Goal: Answer question/provide support: Share knowledge or assist other users

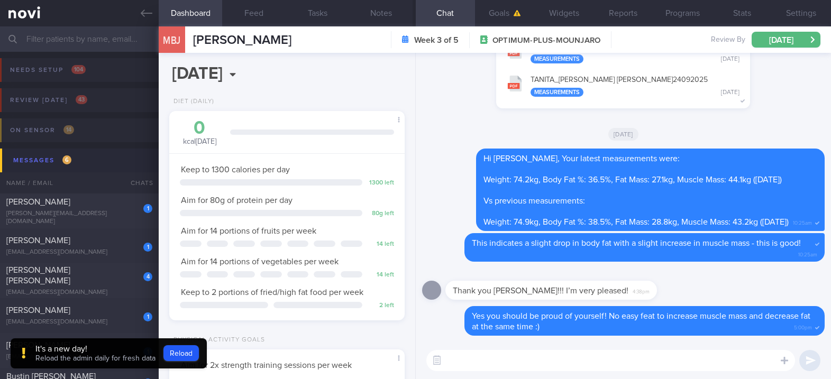
select select "8"
click at [69, 353] on div "It's a new day!" at bounding box center [95, 349] width 120 height 11
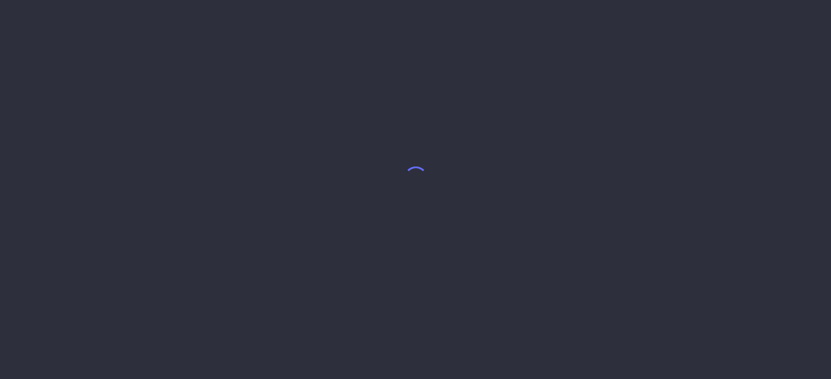
select select "8"
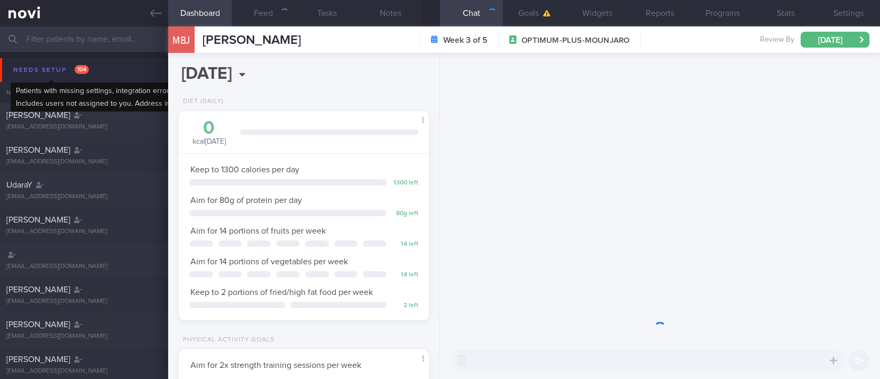
click at [29, 78] on button "Needs setup 104" at bounding box center [442, 70] width 884 height 24
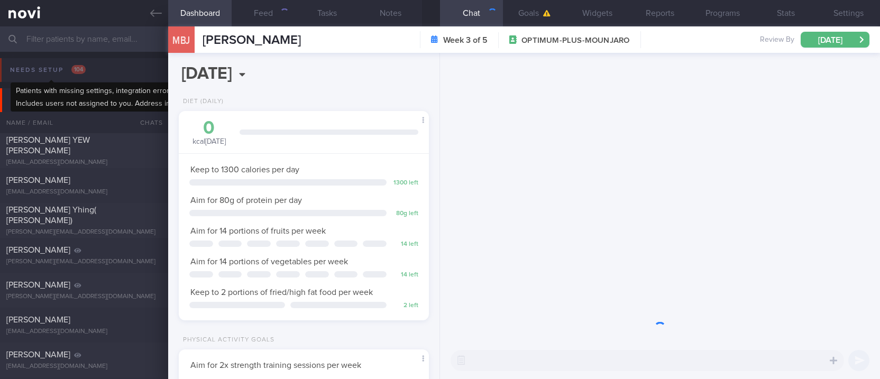
scroll to position [125, 220]
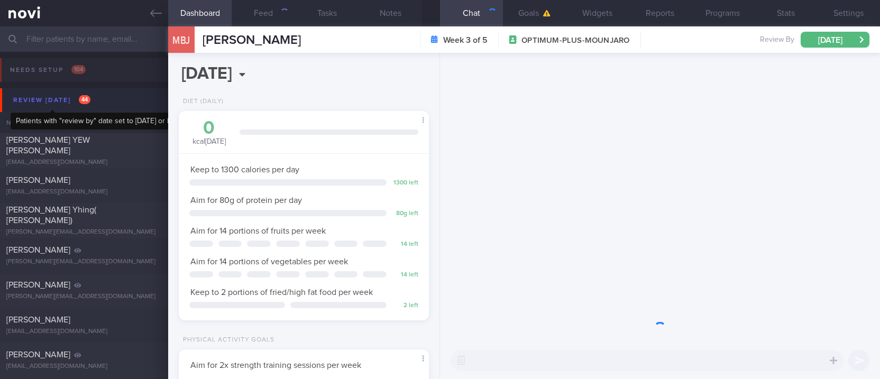
click at [60, 101] on div "Review [DATE] 44" at bounding box center [52, 100] width 83 height 14
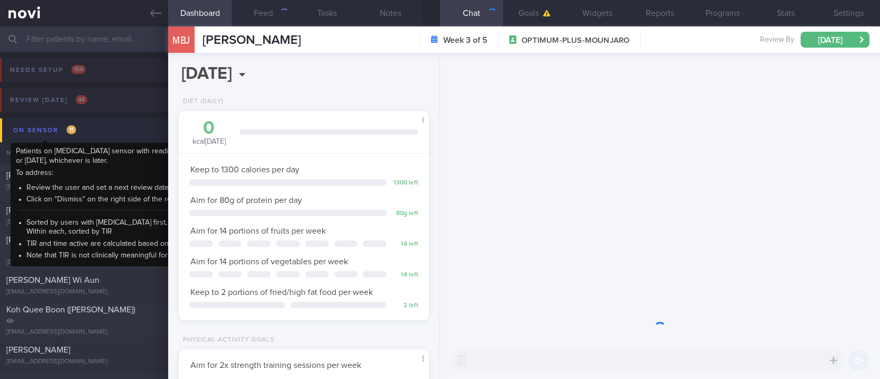
click at [75, 133] on div "On sensor 11" at bounding box center [45, 130] width 68 height 14
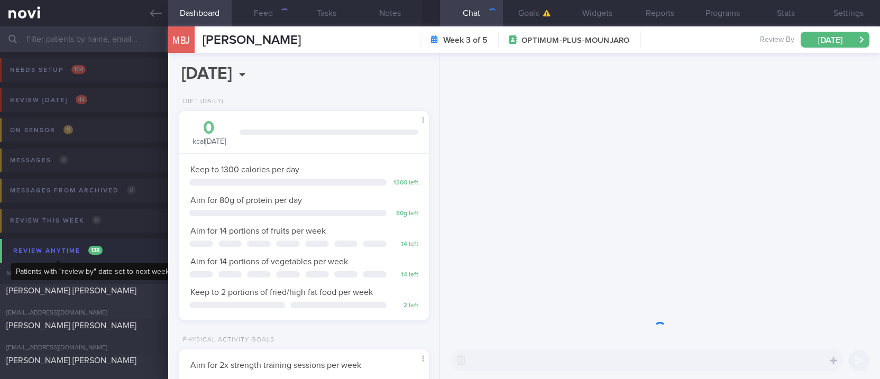
click at [93, 248] on span "138" at bounding box center [95, 250] width 14 height 9
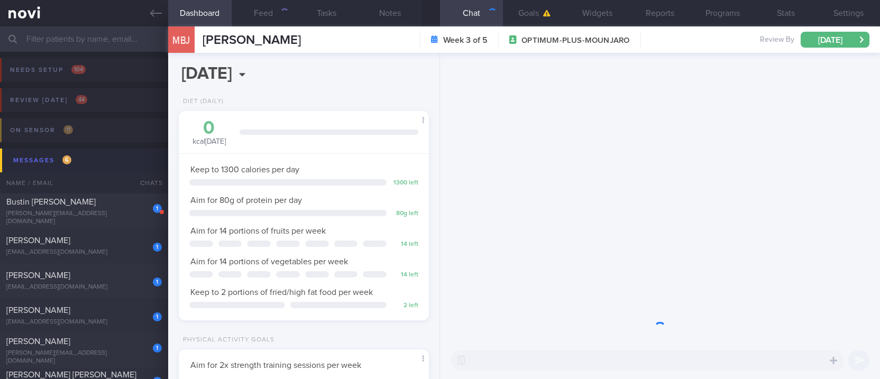
click at [90, 160] on button "Messages 6" at bounding box center [442, 161] width 884 height 24
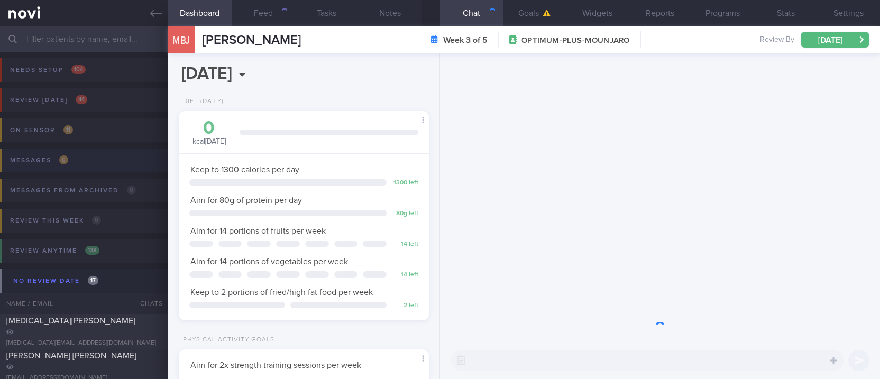
click at [90, 160] on button "Messages 6" at bounding box center [439, 164] width 884 height 30
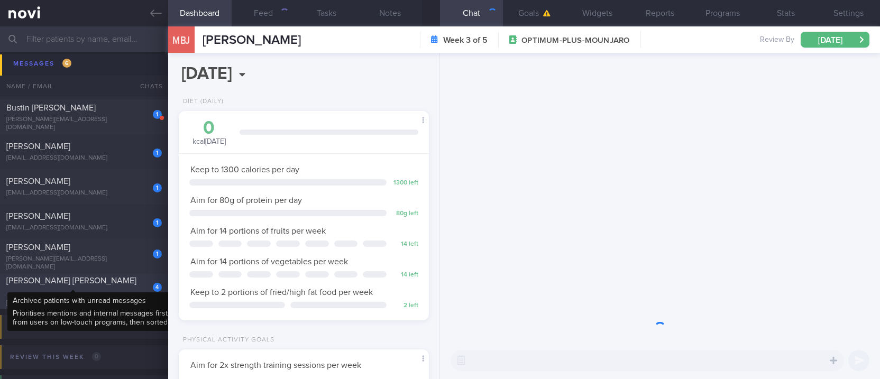
scroll to position [141, 0]
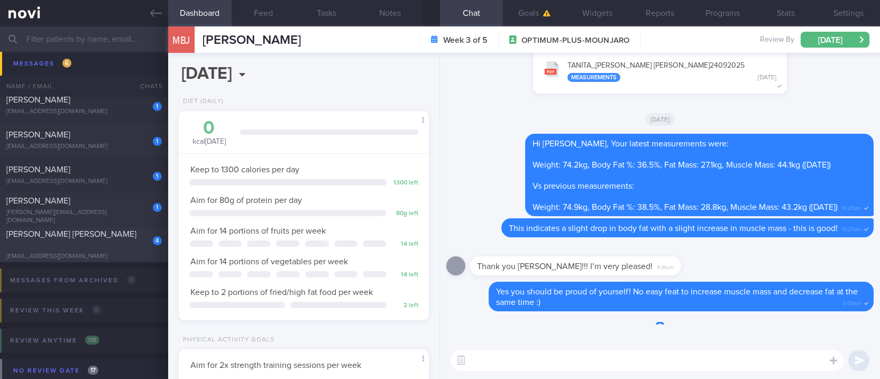
click at [123, 253] on div "[EMAIL_ADDRESS][DOMAIN_NAME]" at bounding box center [84, 257] width 156 height 8
type input "tracked"
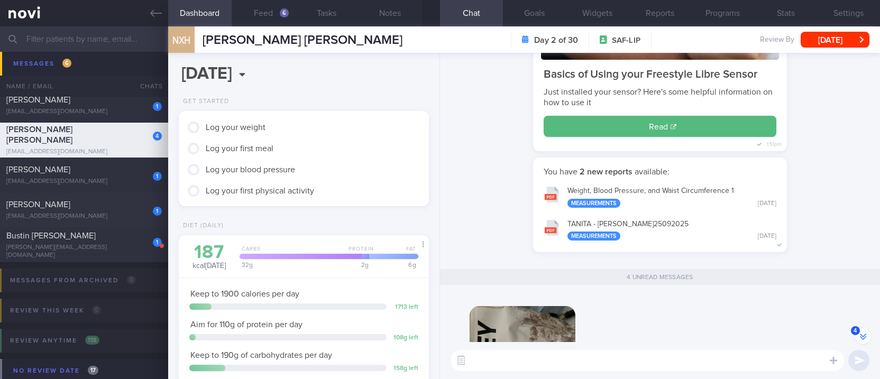
scroll to position [-212, 0]
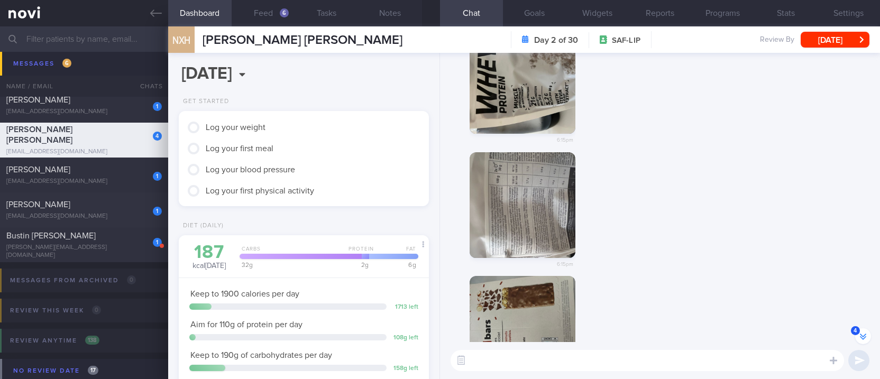
click at [548, 112] on button "button" at bounding box center [523, 81] width 106 height 106
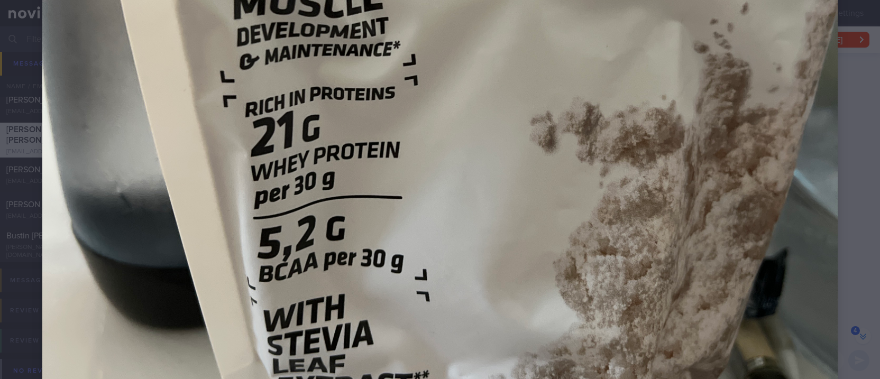
scroll to position [564, 0]
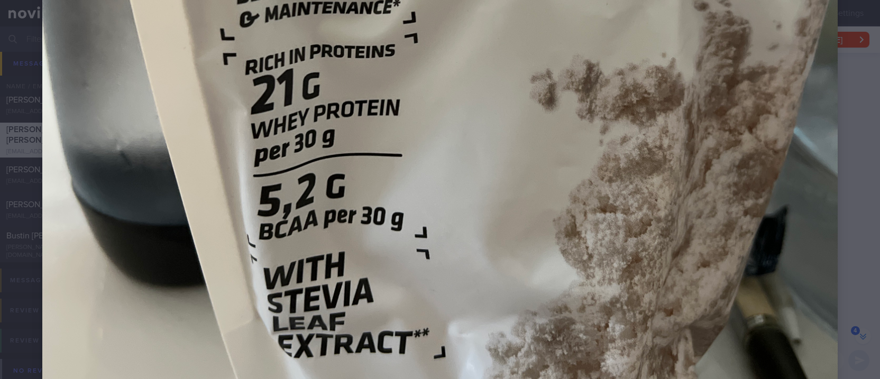
click at [806, 241] on img at bounding box center [440, 8] width 796 height 1061
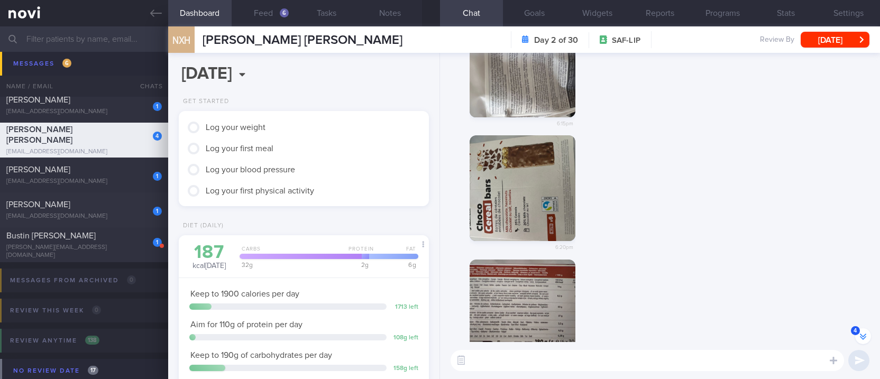
scroll to position [0, 0]
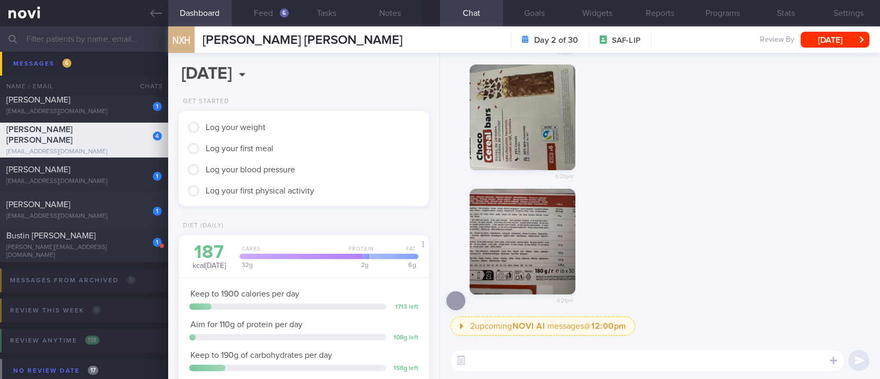
click at [521, 259] on button "button" at bounding box center [523, 242] width 106 height 106
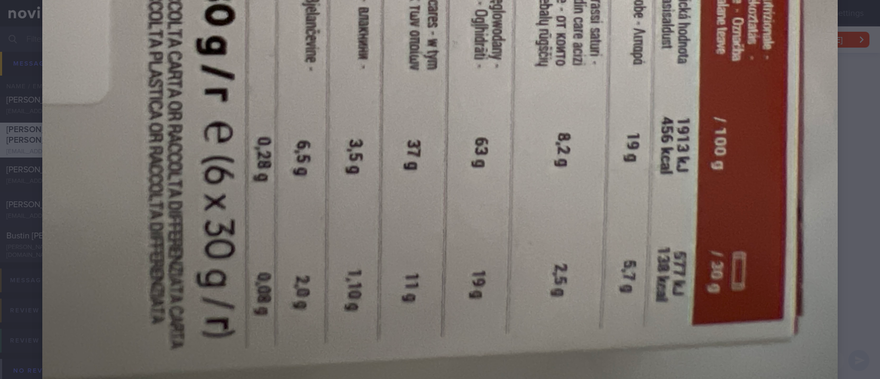
scroll to position [751, 0]
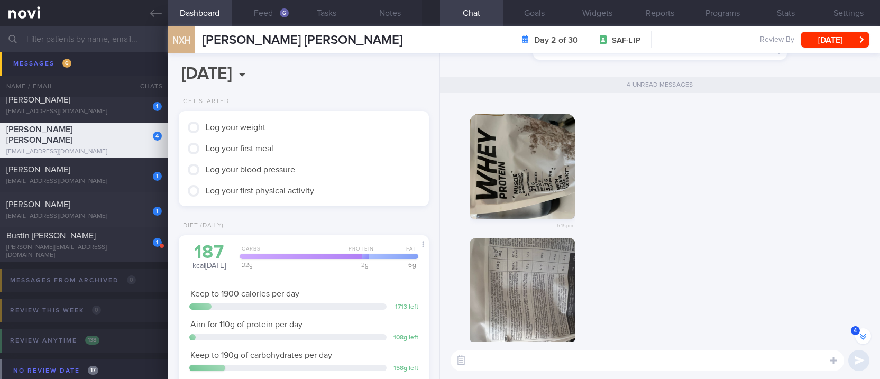
scroll to position [-212, 0]
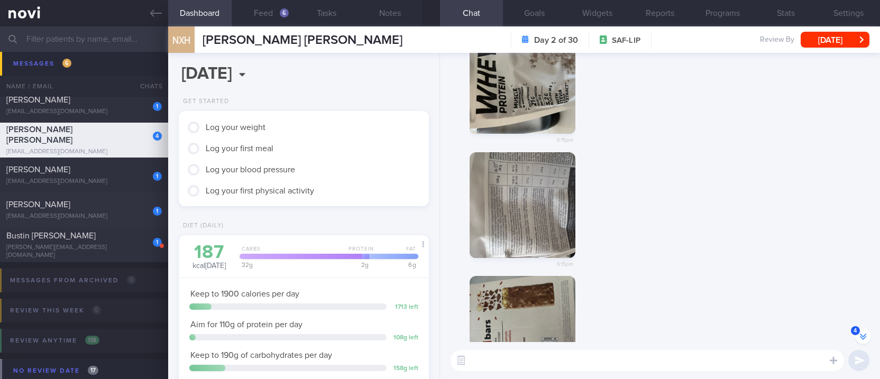
click at [538, 210] on button "button" at bounding box center [523, 205] width 106 height 106
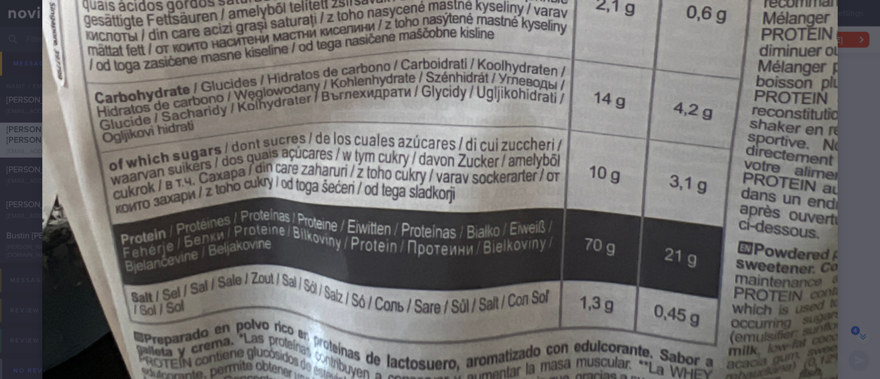
scroll to position [494, 0]
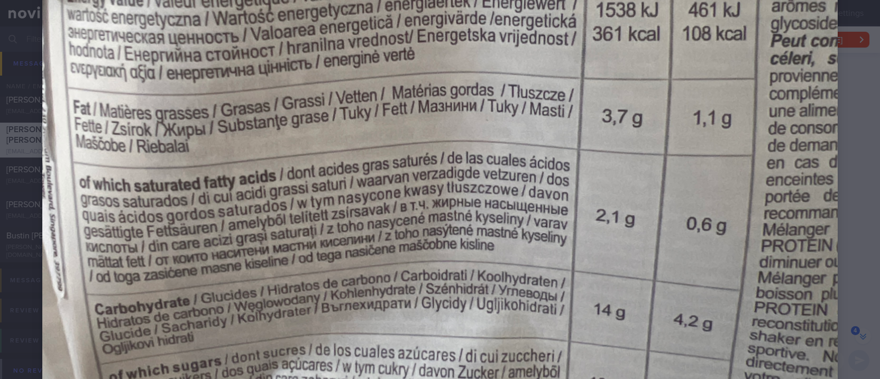
click at [831, 163] on div at bounding box center [440, 79] width 880 height 1146
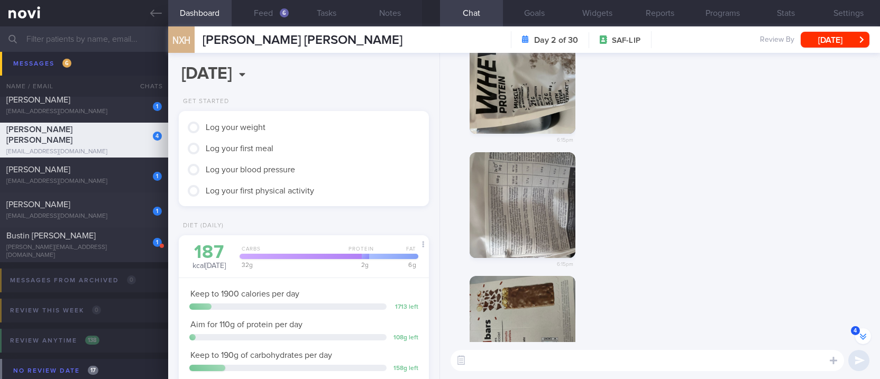
drag, startPoint x: 531, startPoint y: 181, endPoint x: 665, endPoint y: 172, distance: 134.7
click at [665, 172] on div "6:15pm" at bounding box center [661, 214] width 428 height 124
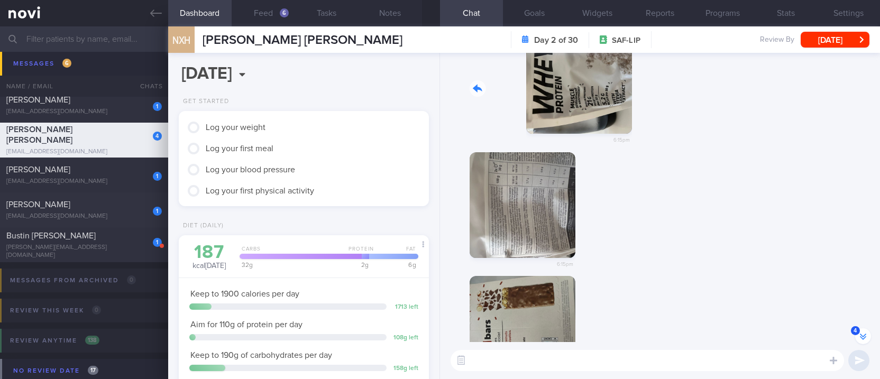
drag, startPoint x: 662, startPoint y: 93, endPoint x: 669, endPoint y: 93, distance: 6.9
click at [669, 93] on div "6:15pm" at bounding box center [661, 83] width 428 height 137
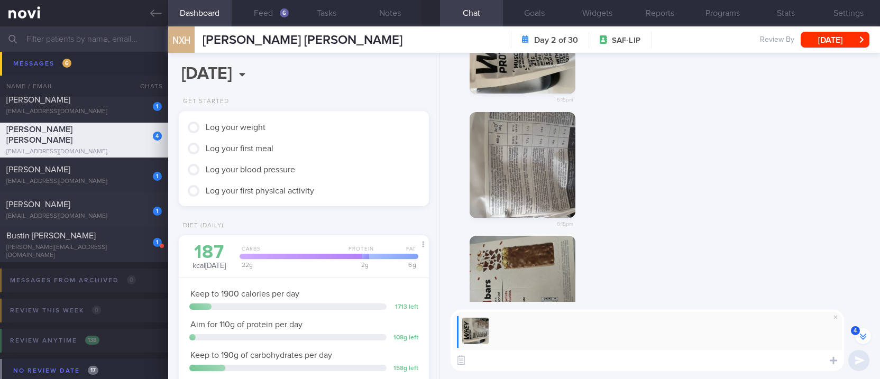
scroll to position [-251, 0]
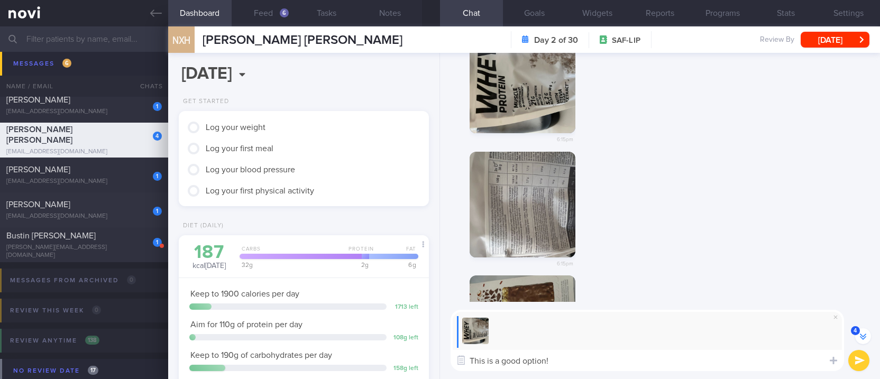
click at [487, 358] on textarea "This is a good option!" at bounding box center [648, 360] width 394 height 21
click at [648, 369] on textarea "This whey protein is a good option!" at bounding box center [648, 360] width 394 height 21
click at [550, 222] on button "button" at bounding box center [523, 205] width 106 height 106
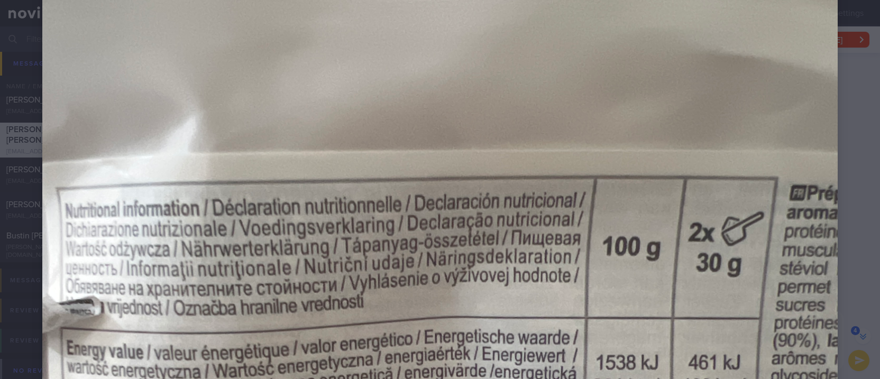
scroll to position [352, 0]
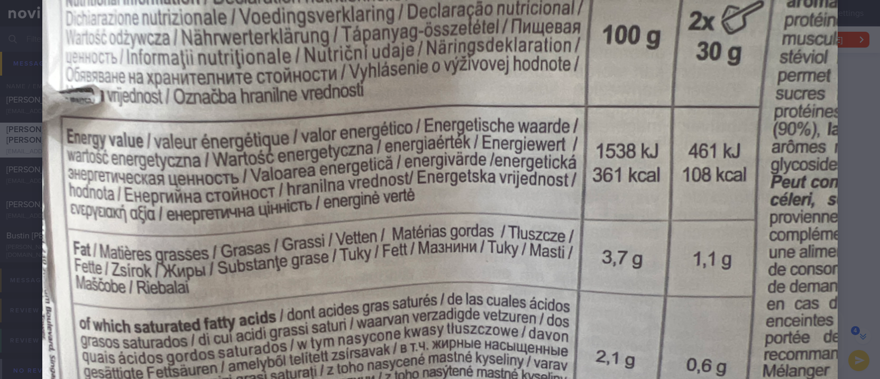
click at [831, 267] on div at bounding box center [440, 221] width 880 height 1146
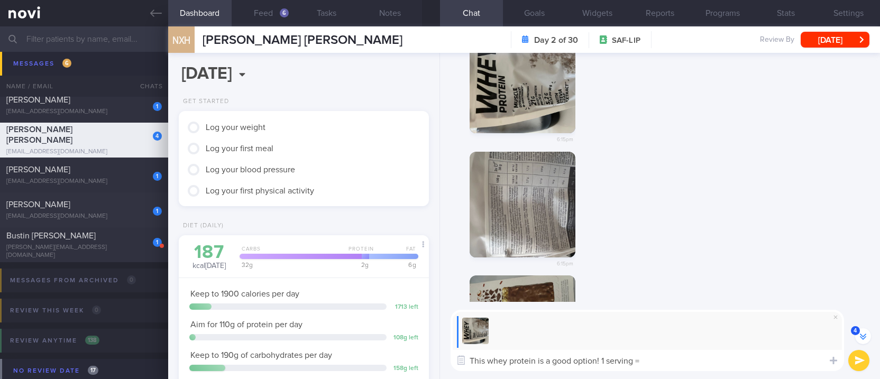
click at [701, 368] on textarea "This whey protein is a good option! 1 serving =" at bounding box center [648, 360] width 394 height 21
click at [551, 212] on button "button" at bounding box center [523, 205] width 106 height 106
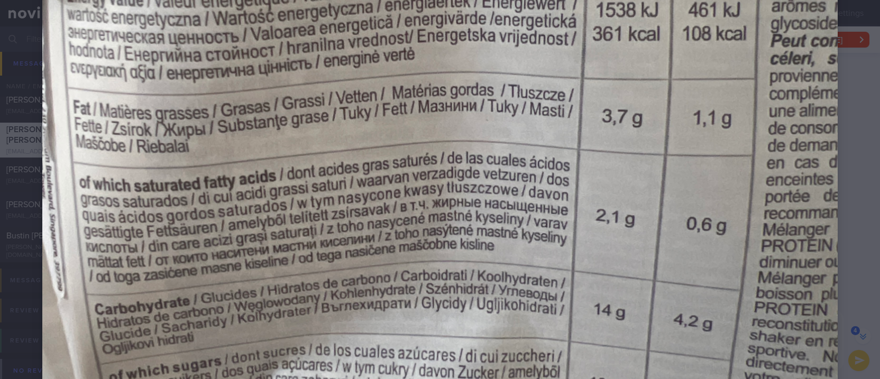
scroll to position [751, 0]
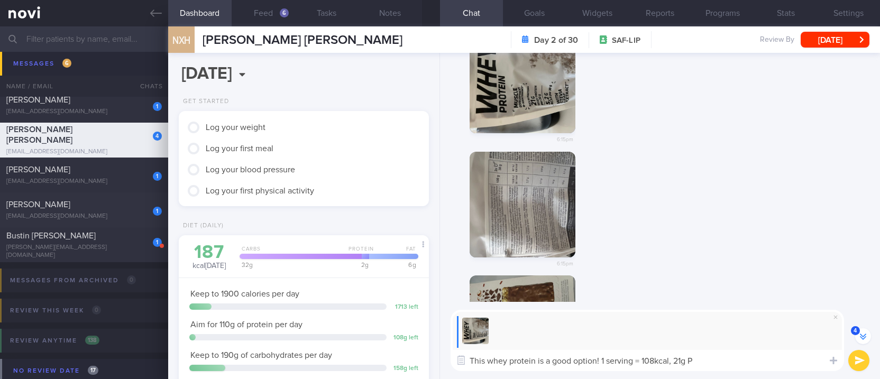
click at [759, 375] on div "This whey protein is a good option! 1 serving = 108kcal, 21g P This whey protei…" at bounding box center [660, 340] width 440 height 77
click at [750, 365] on textarea "This whey protein is a good option! 1 serving = 108kcal, 21g P" at bounding box center [648, 360] width 394 height 21
type textarea "This whey protein is a good option! 1 serving = 108kcal, 21g Protein (77% calor…"
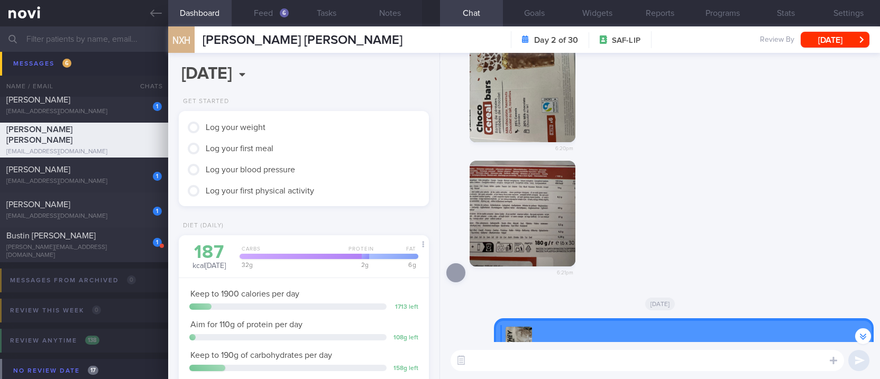
scroll to position [-141, 0]
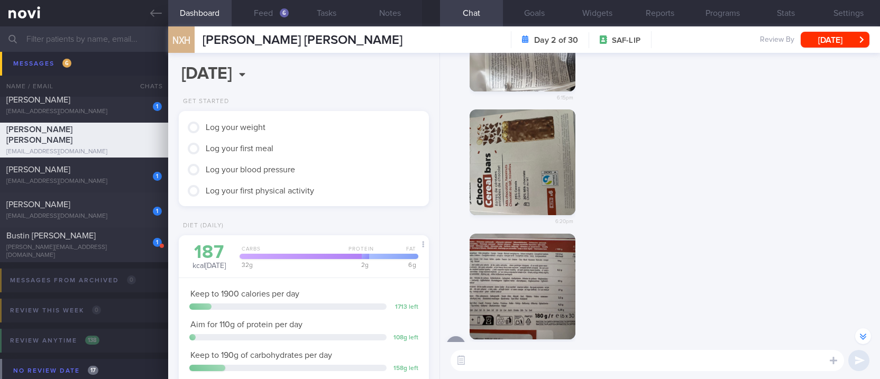
click at [538, 171] on button "button" at bounding box center [523, 163] width 106 height 106
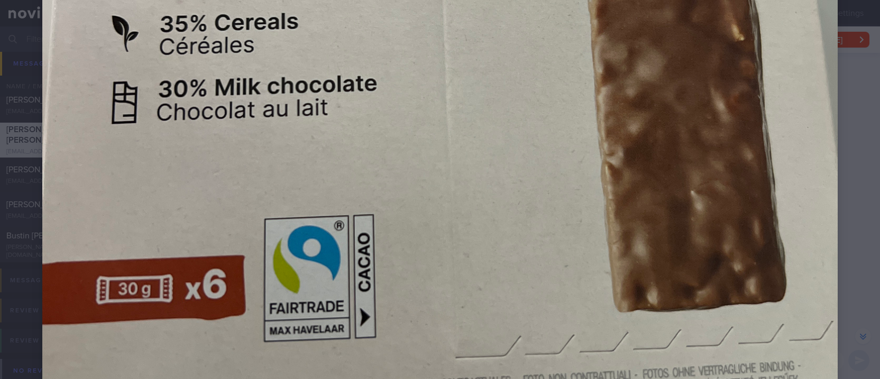
scroll to position [564, 0]
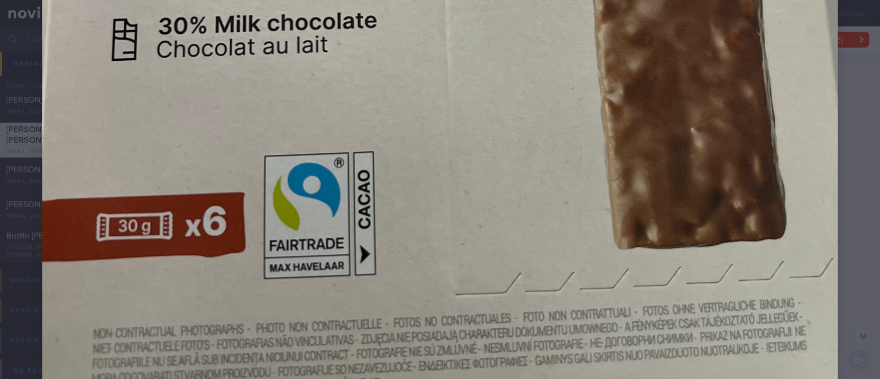
click at [831, 191] on div at bounding box center [440, 9] width 880 height 1146
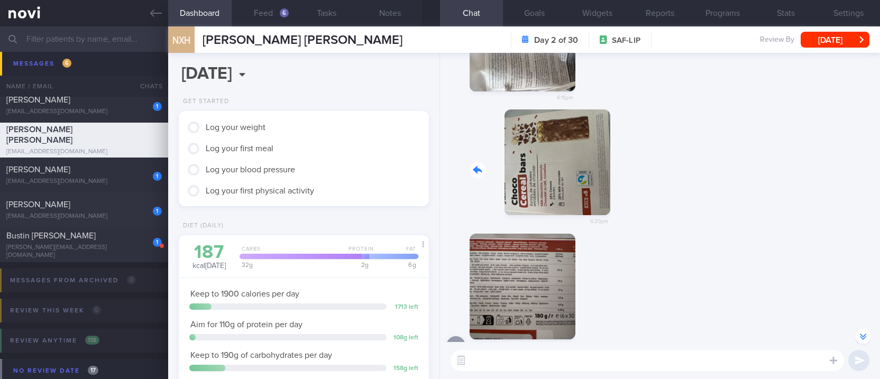
drag, startPoint x: 516, startPoint y: 157, endPoint x: 710, endPoint y: 197, distance: 197.8
click at [707, 185] on div "6:20pm" at bounding box center [661, 172] width 428 height 124
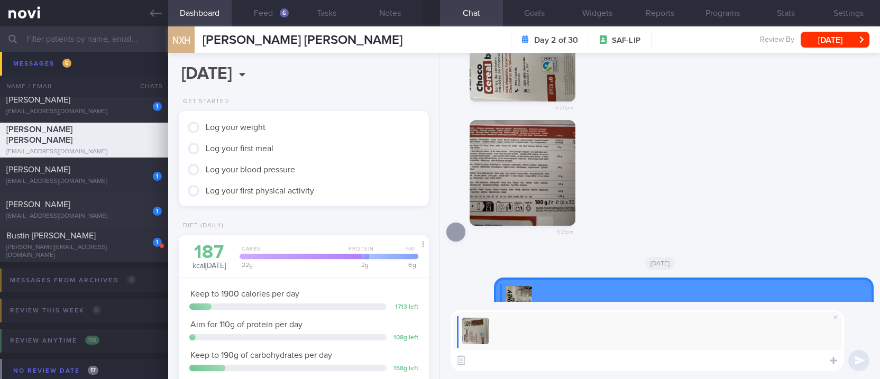
scroll to position [0, 0]
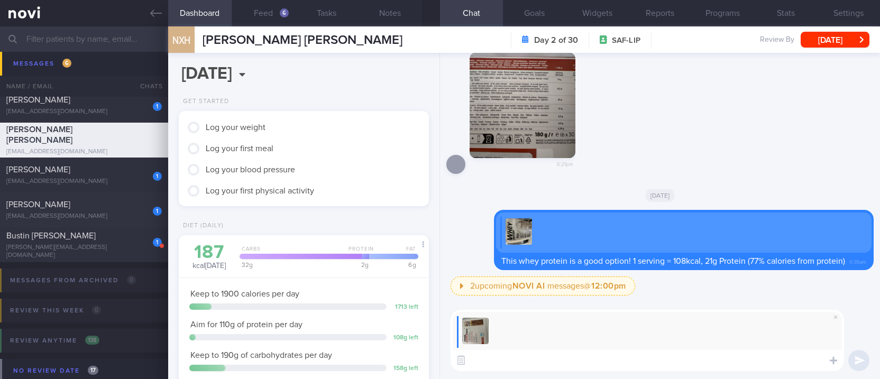
click at [546, 122] on button "button" at bounding box center [523, 105] width 106 height 106
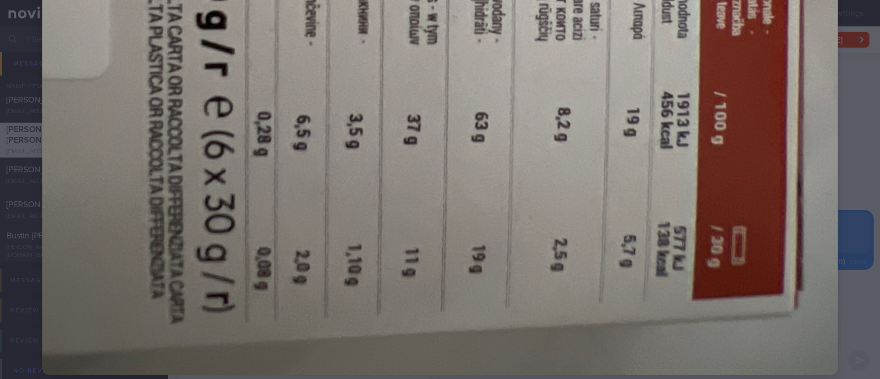
scroll to position [751, 0]
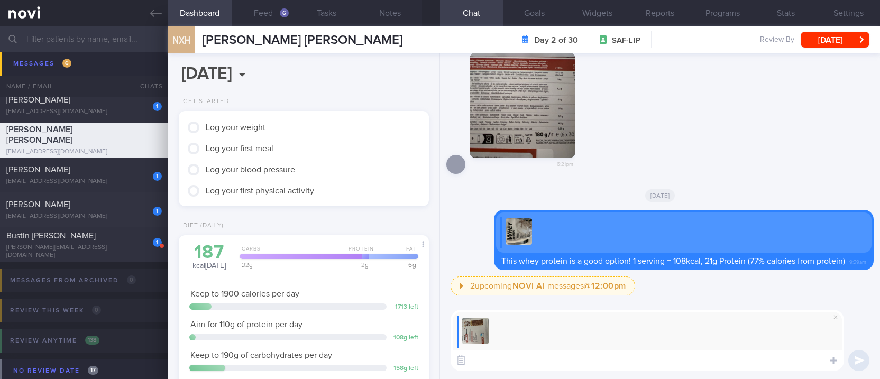
click at [595, 356] on textarea at bounding box center [648, 360] width 394 height 21
click at [554, 124] on button "button" at bounding box center [523, 105] width 106 height 106
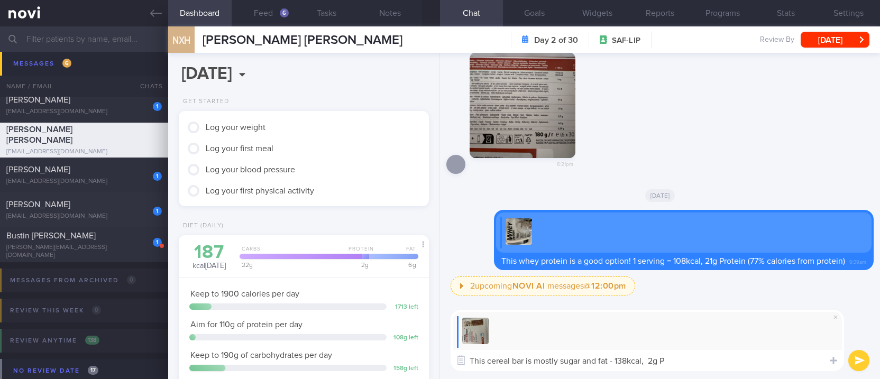
click at [694, 364] on textarea "This cereal bar is mostly sugar and fat - 138kcal, 2g P" at bounding box center [648, 360] width 394 height 21
click at [616, 362] on textarea "This cereal bar is mostly sugar and fat - 138kcal, 2g P (<6% calories from prot…" at bounding box center [648, 360] width 394 height 21
click at [543, 116] on button "button" at bounding box center [523, 105] width 106 height 106
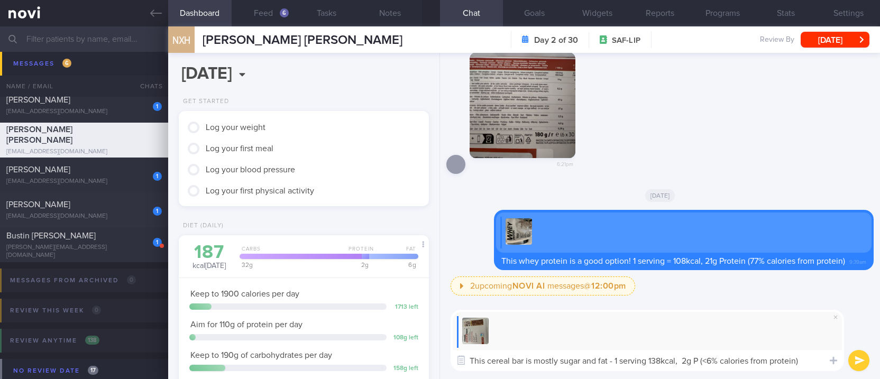
click at [820, 285] on div "2 upcoming NOVI AI messages @ 12:00pm 12:00pm Keeping to these healthy portions…" at bounding box center [662, 289] width 423 height 25
click at [811, 370] on textarea "This cereal bar is mostly sugar and fat - 1 serving 138kcal, 2g P (<6% calories…" at bounding box center [648, 360] width 394 height 21
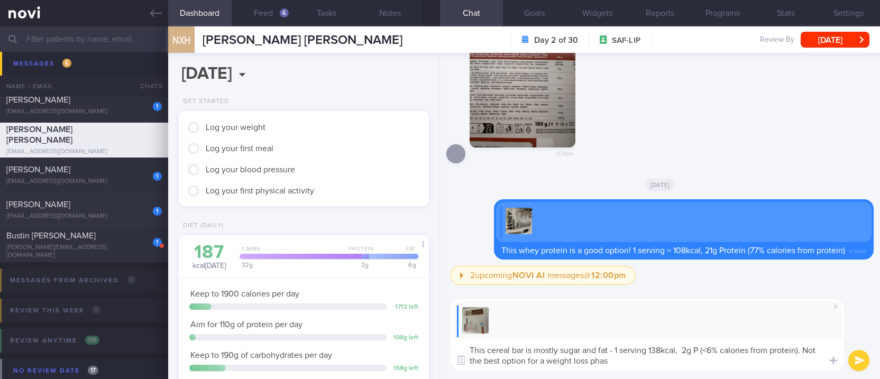
type textarea "This cereal bar is mostly sugar and fat - 1 serving 138kcal, 2g P (<6% calories…"
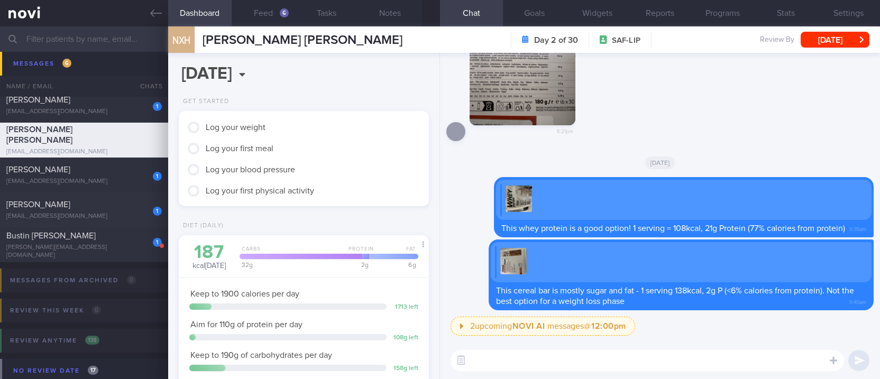
click at [718, 357] on textarea at bounding box center [648, 360] width 394 height 21
paste textarea "L ipsu "dolorsi ame" cons adip el seddo 51% eiusmodt inci utlabor. 6 etdo magna…"
type textarea "L ipsu "dolorsi ame" cons adip el seddo 51% eiusmodt inci utlabor. 6 etdo magna…"
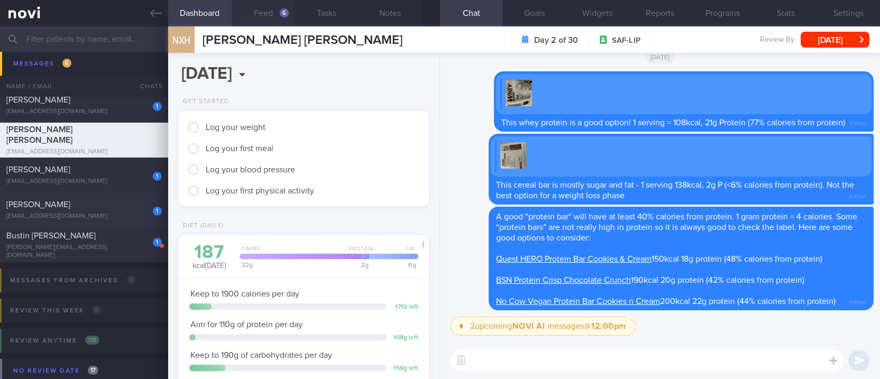
click at [275, 8] on button "Feed 6" at bounding box center [263, 13] width 63 height 26
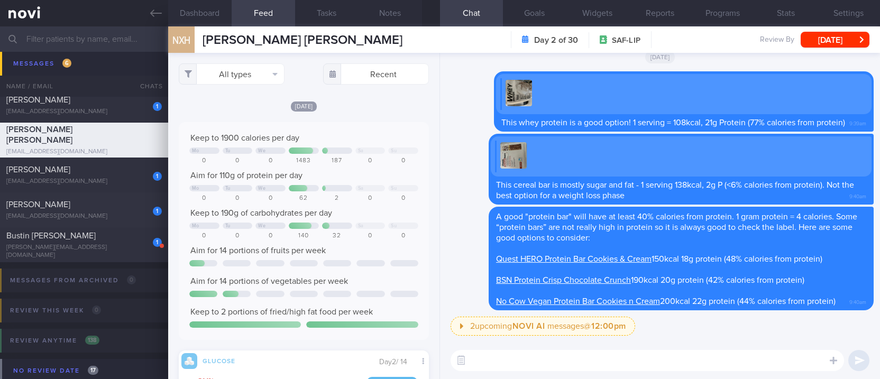
scroll to position [150, 230]
click at [262, 76] on button "All types" at bounding box center [232, 73] width 106 height 21
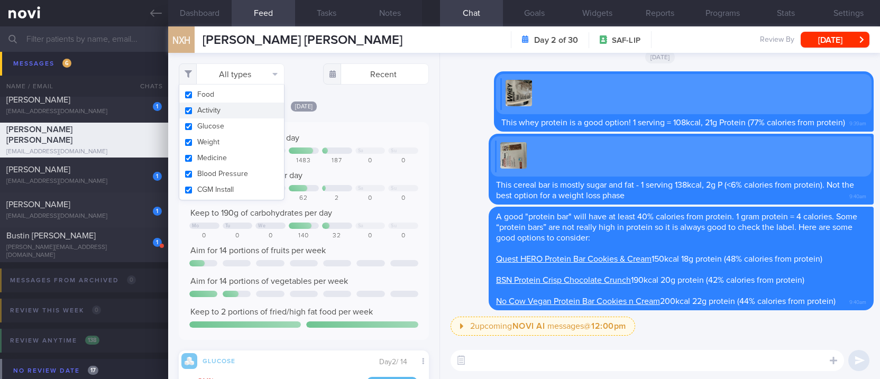
click at [248, 107] on button "Activity" at bounding box center [231, 111] width 105 height 16
checkbox input "false"
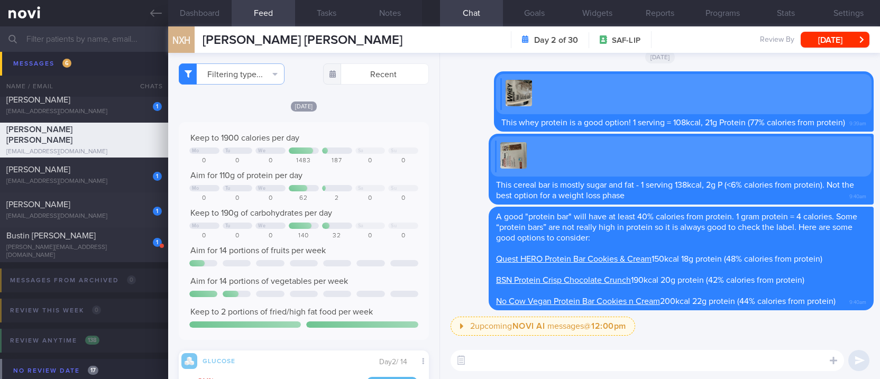
click at [343, 133] on div "Keep to 1900 calories per day" at bounding box center [303, 138] width 229 height 11
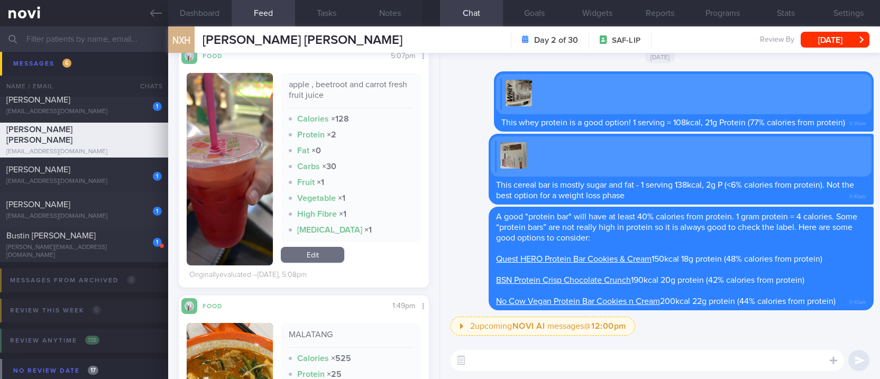
scroll to position [1552, 0]
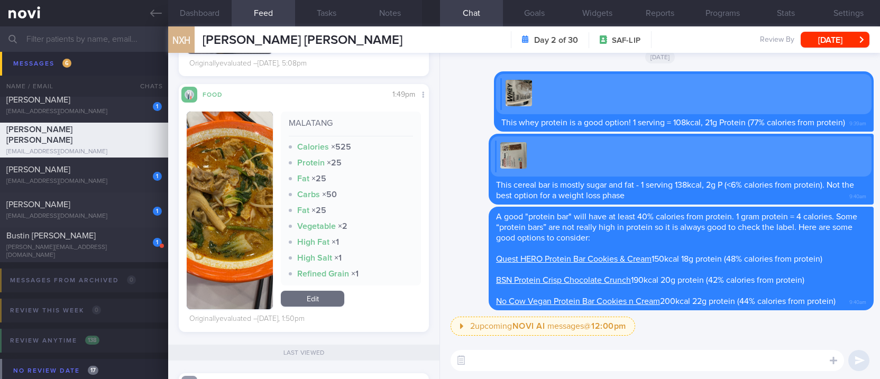
click at [613, 368] on textarea at bounding box center [648, 360] width 394 height 21
paste textarea "Lore Ipsum Dol sit am conse adipisc-elits doe te inc utlab etd ma aliq, enimad,…"
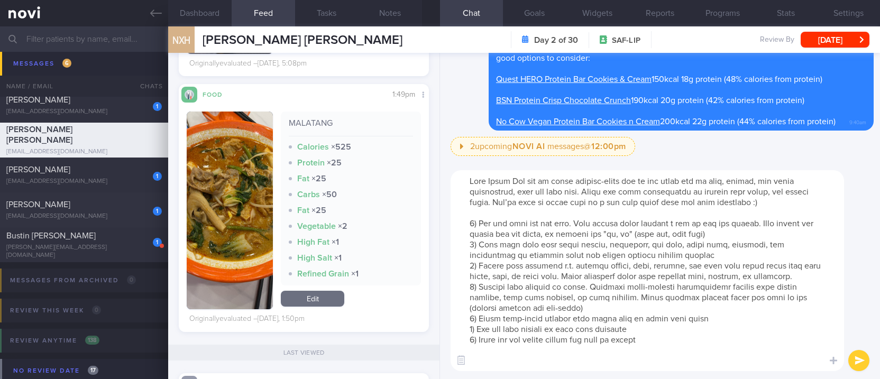
scroll to position [0, 0]
drag, startPoint x: 491, startPoint y: 181, endPoint x: 547, endPoint y: 179, distance: 55.6
click at [547, 179] on textarea at bounding box center [648, 270] width 394 height 201
type textarea "Lore ips do sitam consect-adipi eli se doe tempo inc ut labo, etdolo, mag aliqu…"
click at [715, 322] on textarea at bounding box center [648, 270] width 394 height 201
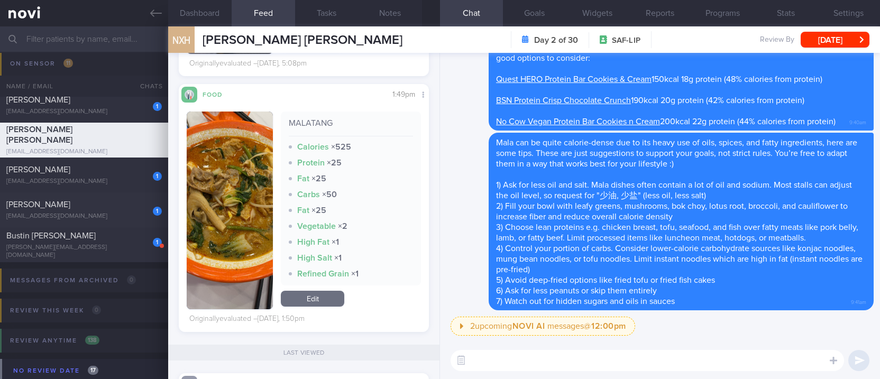
scroll to position [70, 0]
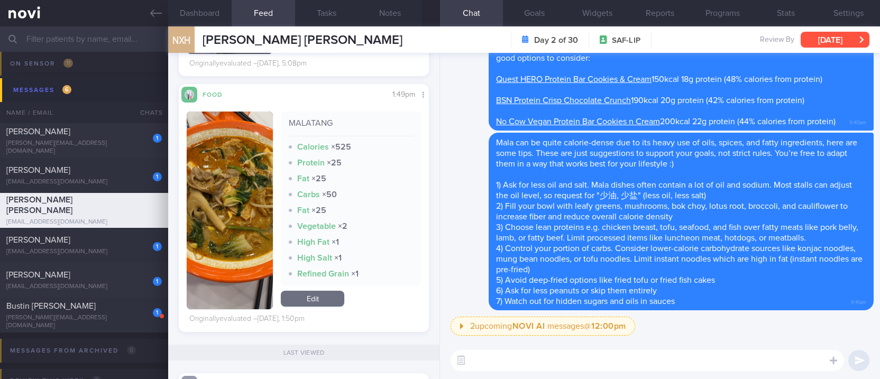
click at [831, 36] on button "[DATE]" at bounding box center [835, 40] width 69 height 16
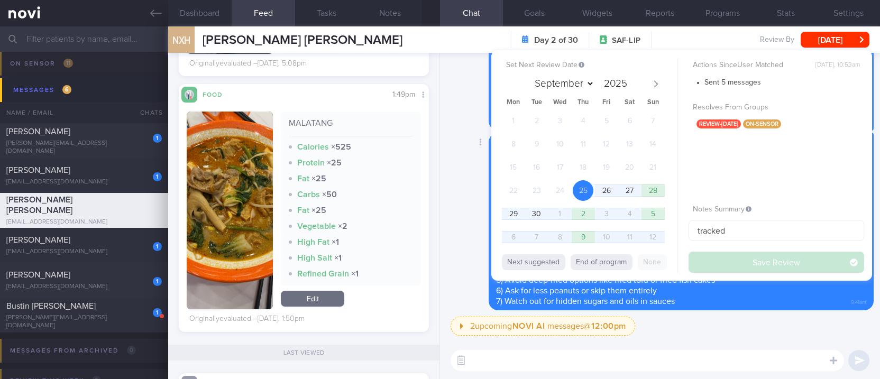
click at [456, 144] on div "Delete Mala can be quite calorie-dense due to its heavy use of oils, spices, an…" at bounding box center [661, 222] width 428 height 178
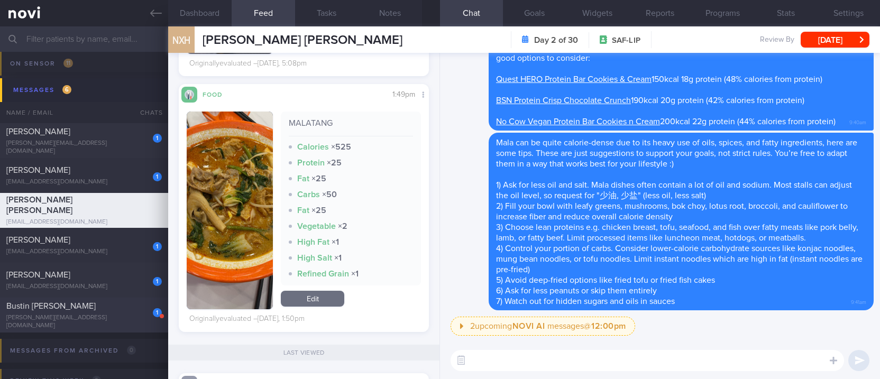
click at [97, 316] on div "1 [PERSON_NAME] Marie [EMAIL_ADDRESS][DOMAIN_NAME]" at bounding box center [84, 315] width 168 height 29
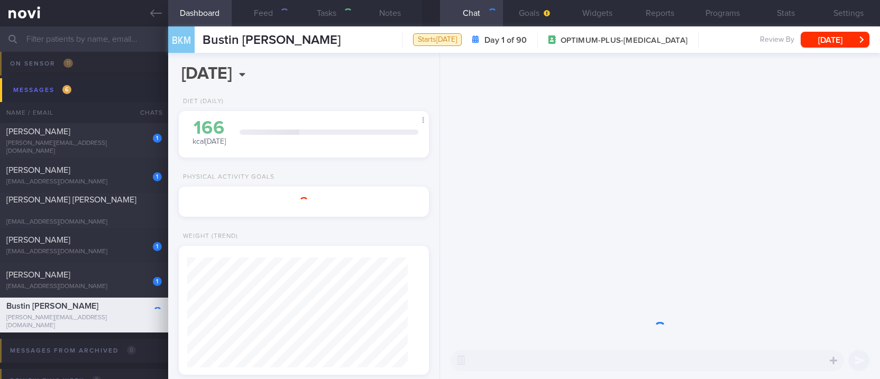
type input "Tracked. [PERSON_NAME]"
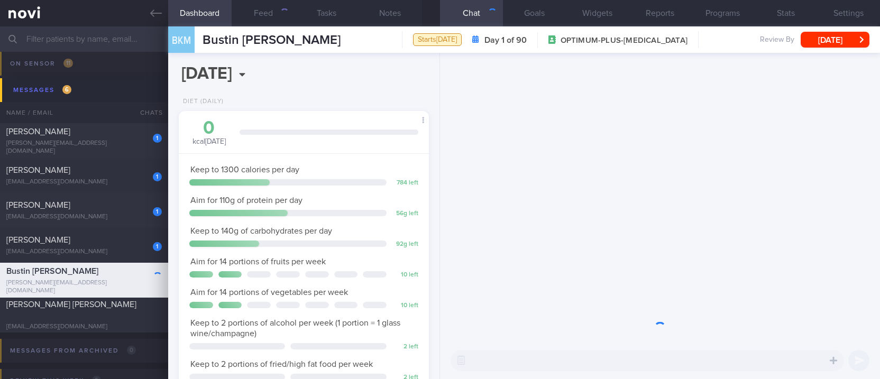
scroll to position [125, 220]
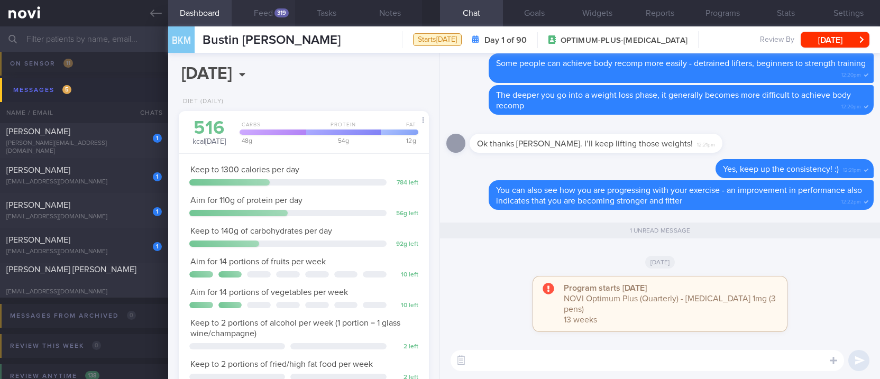
click at [275, 17] on button "Feed 319" at bounding box center [263, 13] width 63 height 26
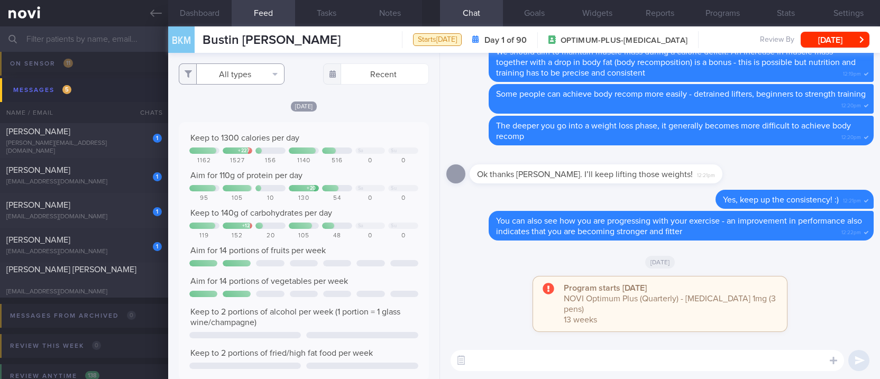
click at [258, 69] on button "All types" at bounding box center [232, 73] width 106 height 21
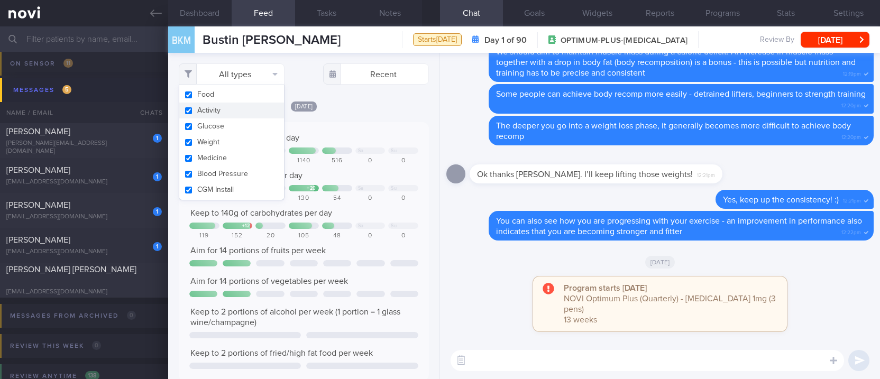
click at [242, 112] on button "Activity" at bounding box center [231, 111] width 105 height 16
click at [371, 114] on div "[DATE] Keep to 1300 calories per day + 227 Sa Su 1162 1527 156 1140 516 0 0 Aim…" at bounding box center [304, 299] width 250 height 397
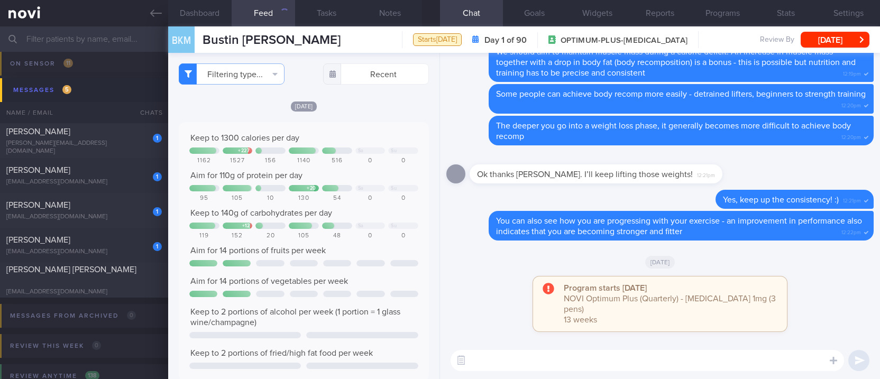
checkbox input "false"
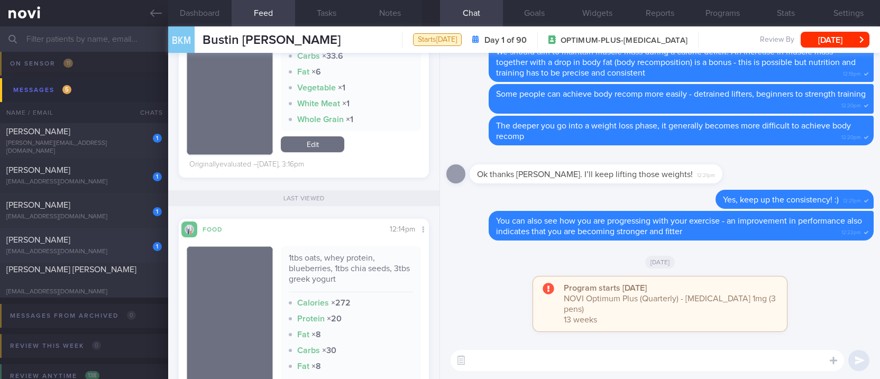
click at [117, 243] on div "[PERSON_NAME]" at bounding box center [82, 240] width 153 height 11
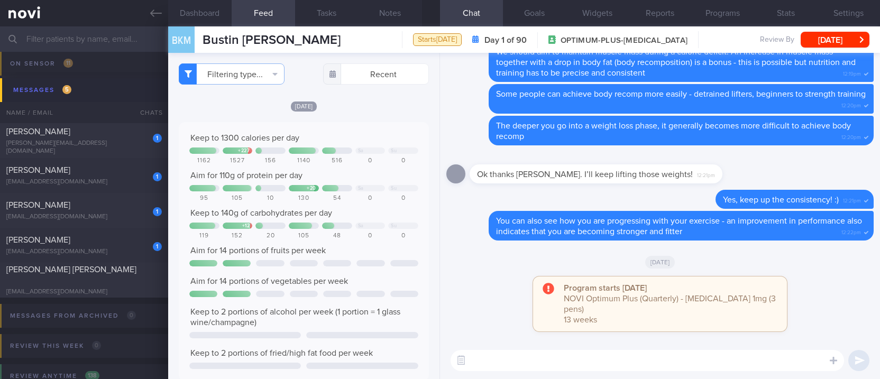
click at [562, 346] on div "​ ​" at bounding box center [660, 360] width 440 height 37
click at [547, 362] on textarea at bounding box center [648, 360] width 394 height 21
type textarea "Excellent protein intake [DATE], [PERSON_NAME] :)"
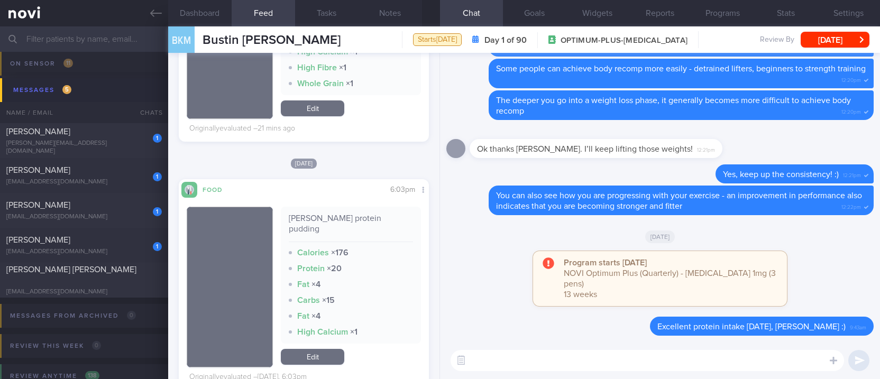
scroll to position [282, 0]
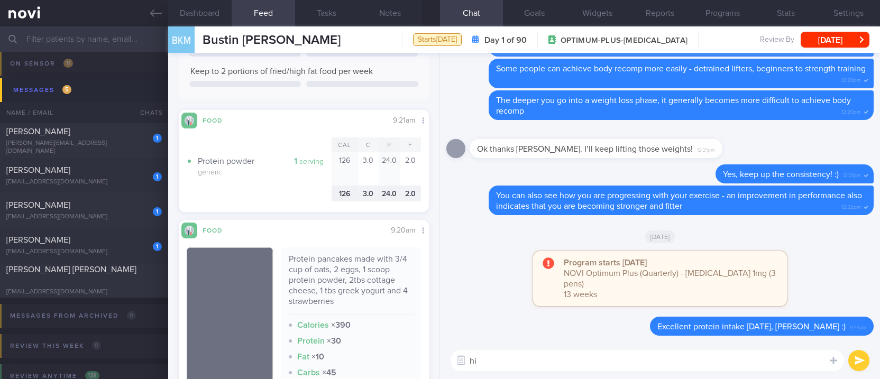
type textarea "h"
type textarea "This morning's protein pancakes were good too :)"
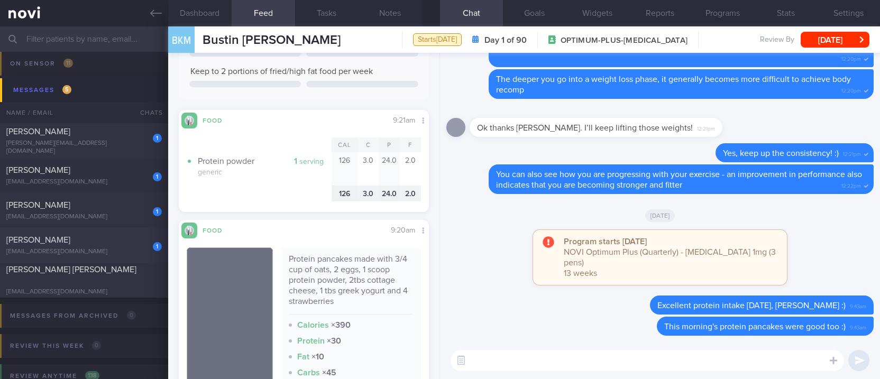
click at [69, 240] on span "[PERSON_NAME]" at bounding box center [38, 240] width 64 height 8
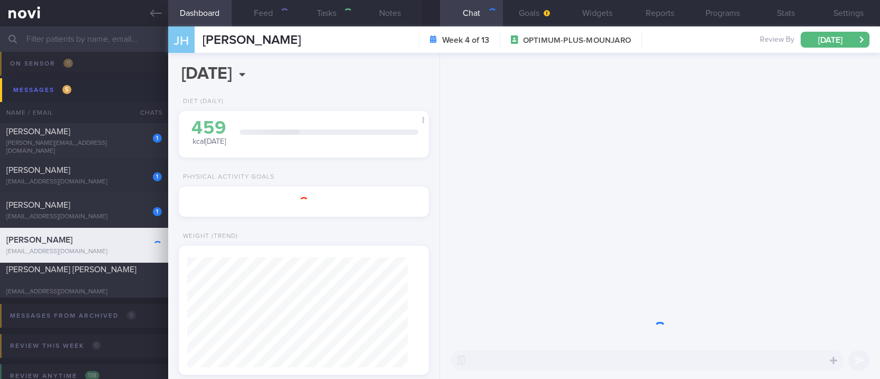
type input "Tracked."
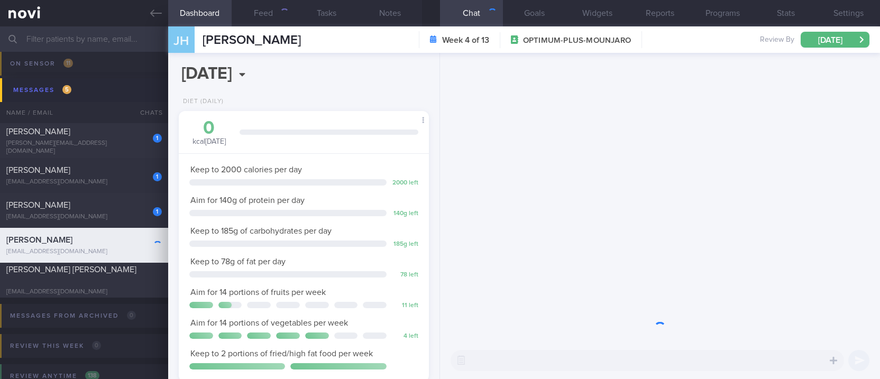
scroll to position [125, 220]
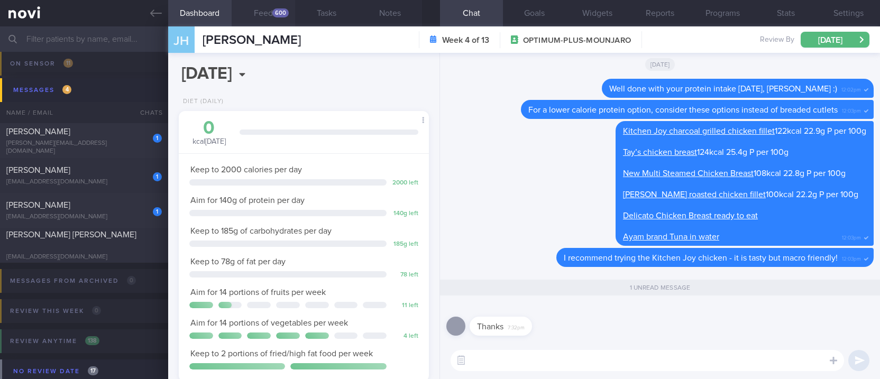
click at [278, 19] on button "Feed 600" at bounding box center [263, 13] width 63 height 26
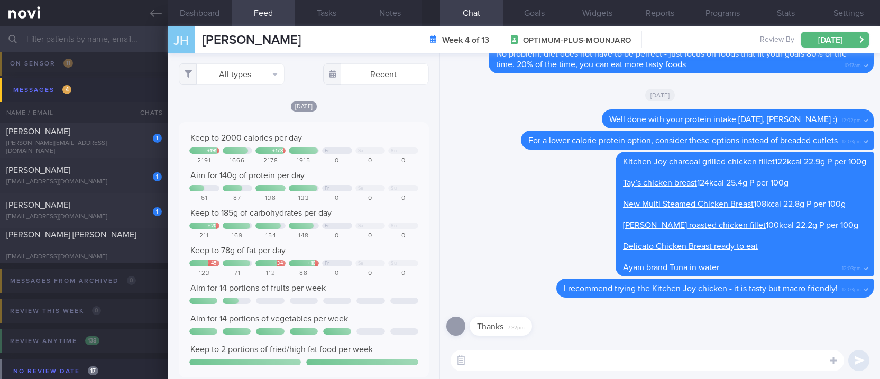
scroll to position [56, 226]
click at [256, 80] on button "All types" at bounding box center [232, 73] width 106 height 21
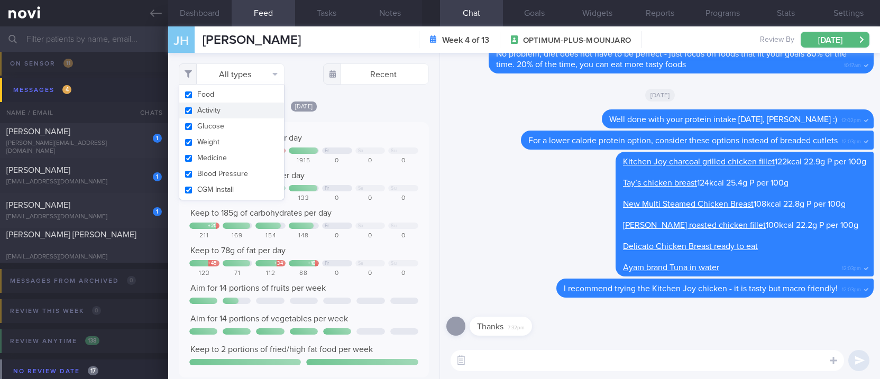
click at [246, 112] on button "Activity" at bounding box center [231, 111] width 105 height 16
checkbox input "false"
click at [350, 122] on div "Keep to 2000 calories per day + 191 + 178 Fr Sa Su 2191 1666 2178 1915 0 0 0 Ai…" at bounding box center [304, 250] width 250 height 256
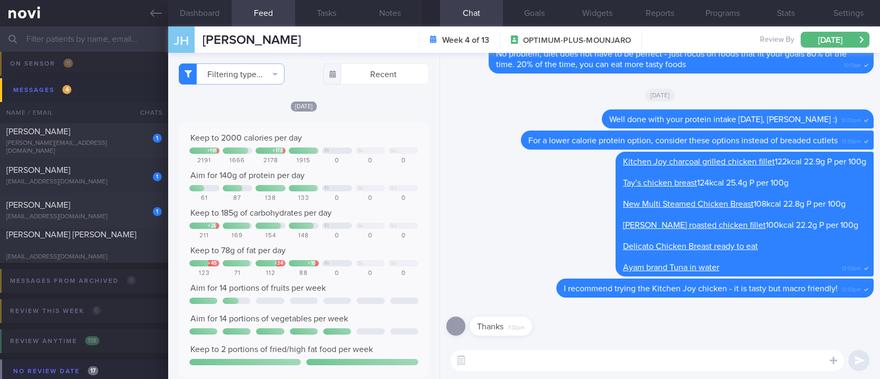
click at [532, 368] on textarea at bounding box center [648, 360] width 394 height 21
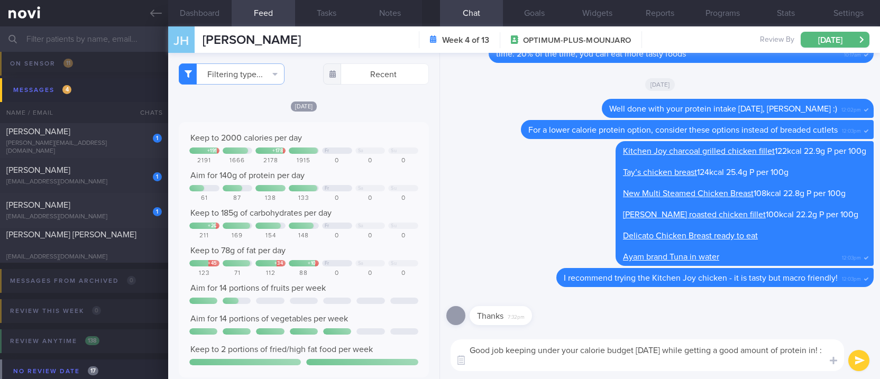
type textarea "Good job keeping under your calorie budget [DATE] while getting a good amount o…"
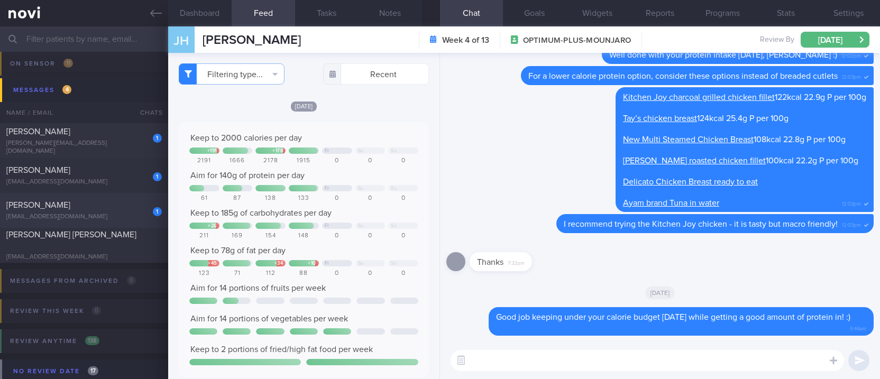
click at [125, 207] on div "[PERSON_NAME]" at bounding box center [82, 205] width 153 height 11
type input "tracked. Gout, eGFR 69."
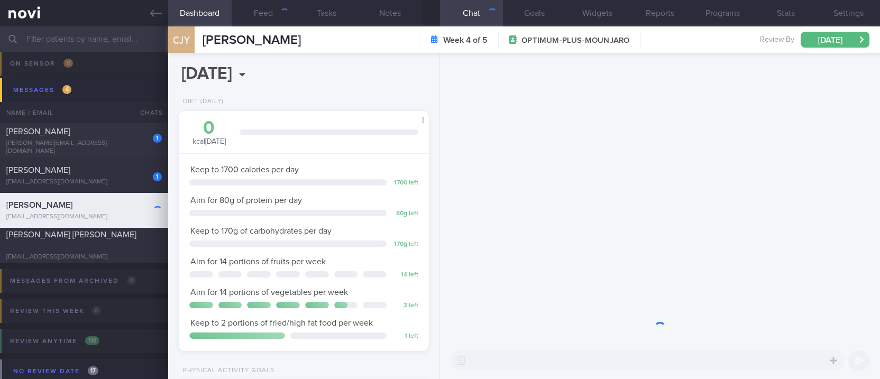
scroll to position [125, 220]
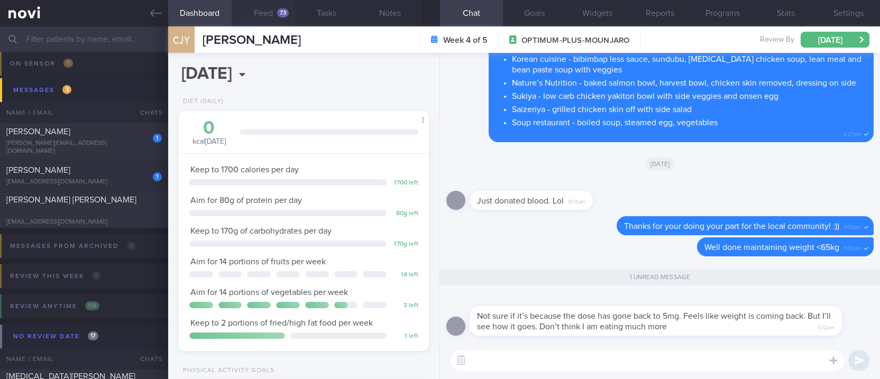
click at [278, 15] on div "73" at bounding box center [283, 12] width 12 height 9
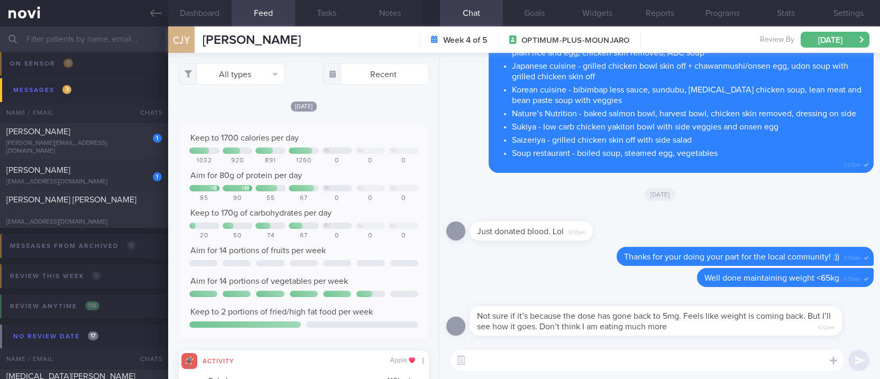
scroll to position [56, 226]
click at [250, 71] on button "All types" at bounding box center [232, 73] width 106 height 21
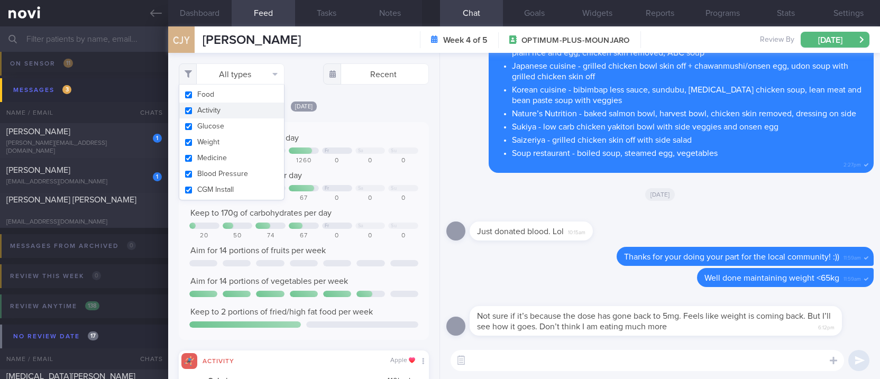
click at [237, 108] on button "Activity" at bounding box center [231, 111] width 105 height 16
checkbox input "false"
click at [351, 172] on div "Aim for 80g of protein per day" at bounding box center [303, 175] width 229 height 11
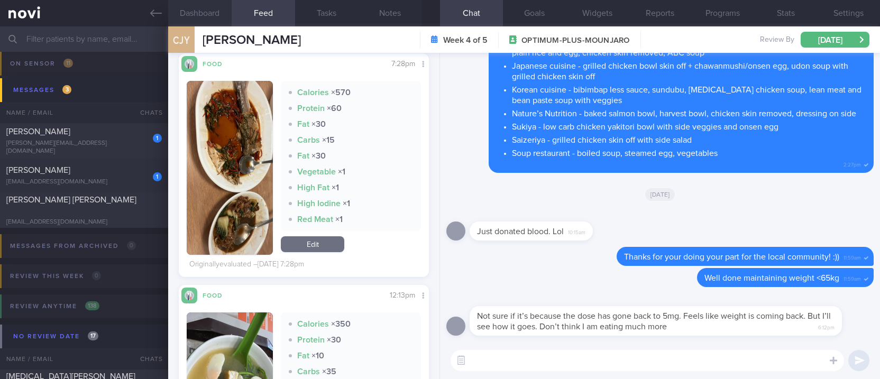
scroll to position [1818, 0]
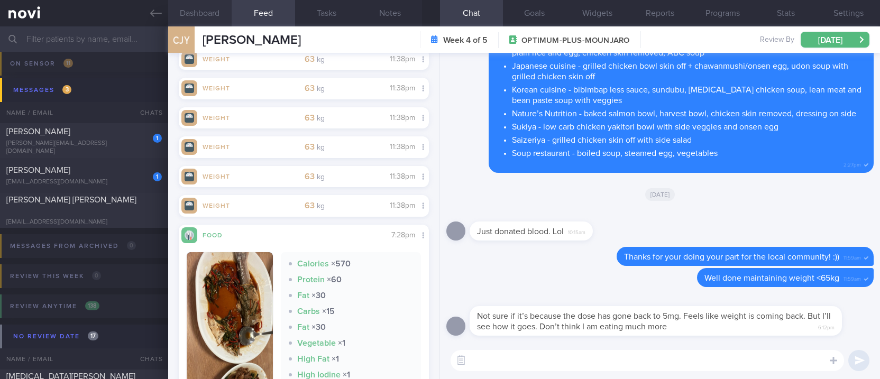
click at [214, 9] on button "Dashboard" at bounding box center [199, 13] width 63 height 26
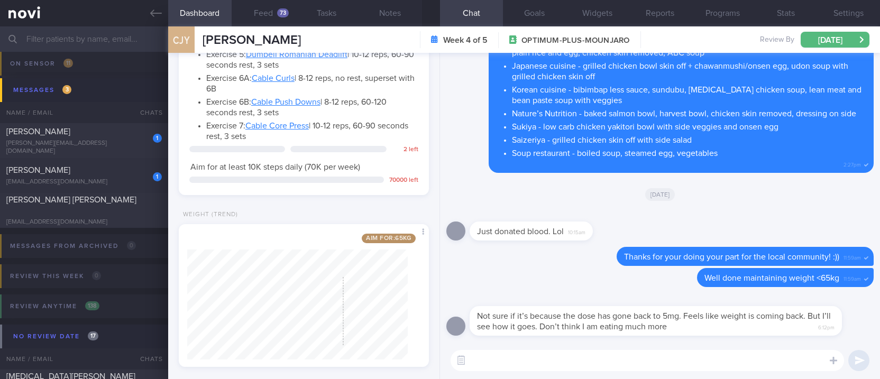
scroll to position [674, 0]
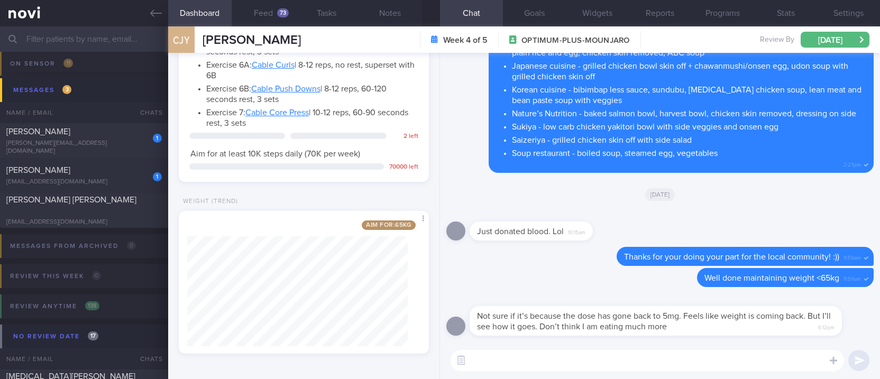
click at [534, 361] on textarea at bounding box center [648, 360] width 394 height 21
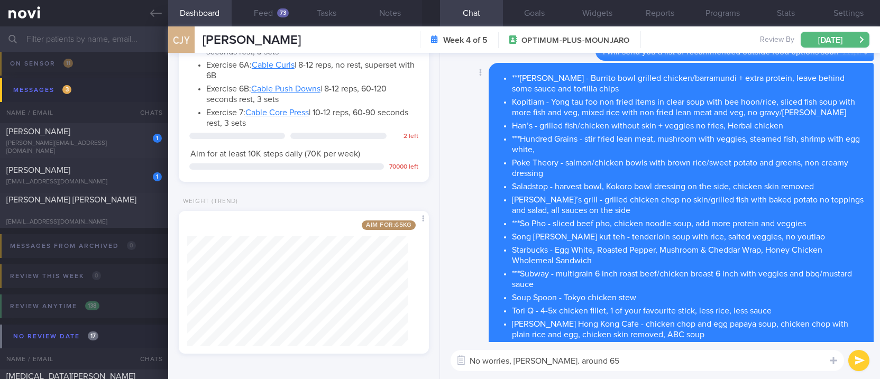
scroll to position [0, 0]
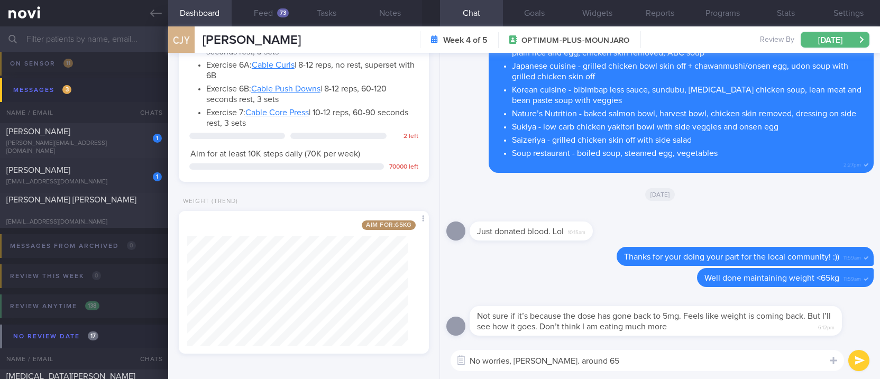
drag, startPoint x: 562, startPoint y: 363, endPoint x: 538, endPoint y: 362, distance: 23.8
click at [538, 362] on textarea "No worries, [PERSON_NAME]. around 65" at bounding box center [648, 360] width 394 height 21
drag, startPoint x: 344, startPoint y: 42, endPoint x: 200, endPoint y: 35, distance: 144.1
click at [200, 35] on div "CJY [PERSON_NAME] [PERSON_NAME] [PERSON_NAME][EMAIL_ADDRESS][DOMAIN_NAME] Week …" at bounding box center [524, 39] width 712 height 26
copy span "[PERSON_NAME]"
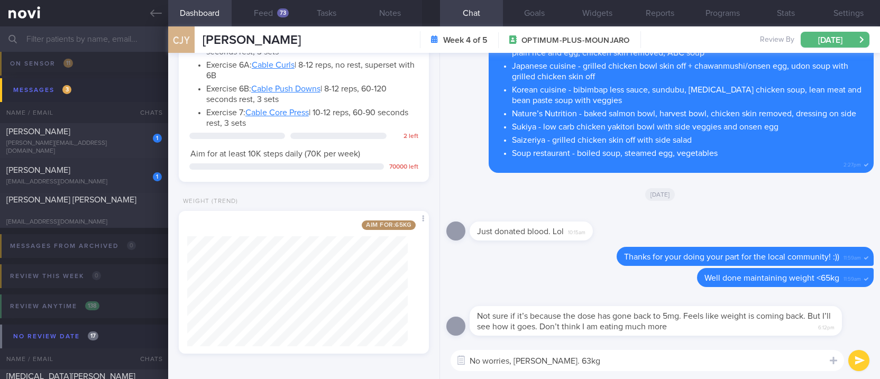
click at [650, 366] on textarea "No worries, [PERSON_NAME]. 63kg" at bounding box center [648, 360] width 394 height 21
click at [573, 366] on textarea "No worries, [PERSON_NAME]. 63kg" at bounding box center [648, 360] width 394 height 21
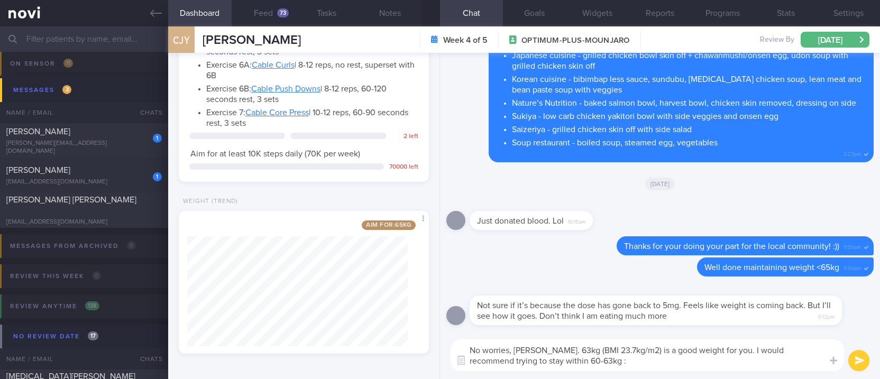
type textarea "No worries, [PERSON_NAME]. 63kg (BMI 23.7kg/m2) is a good weight for you. I wou…"
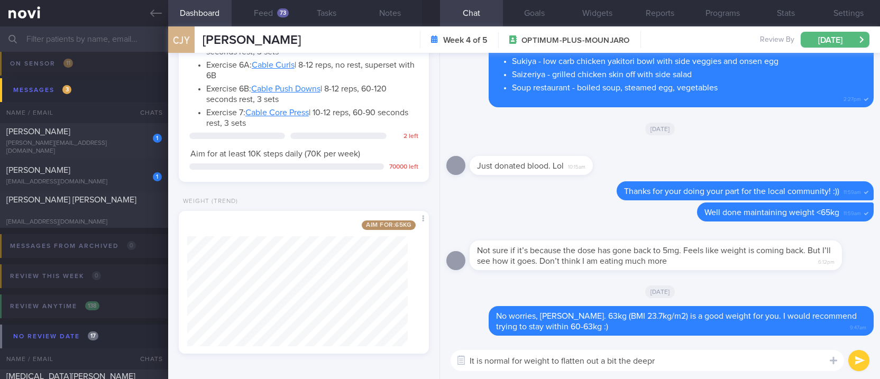
click at [554, 361] on textarea "It is normal for weight to flatten out a bit the deepr" at bounding box center [648, 360] width 394 height 21
click at [742, 358] on textarea "It is normal for weight trajectory to flatten out a bit the deepr" at bounding box center [648, 360] width 394 height 21
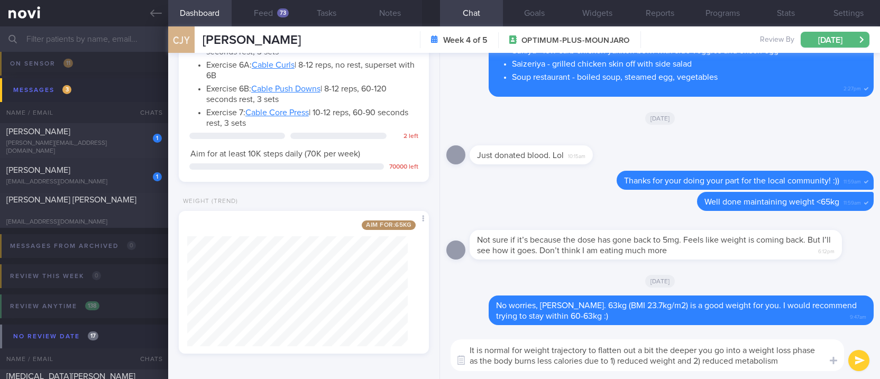
click at [715, 361] on textarea "It is normal for weight trajectory to flatten out a bit the deeper you go into …" at bounding box center [648, 356] width 394 height 32
click at [699, 359] on textarea "It is normal for weight trajectory to flatten out a bit the deeper you go into …" at bounding box center [648, 356] width 394 height 32
drag, startPoint x: 705, startPoint y: 359, endPoint x: 697, endPoint y: 359, distance: 7.9
click at [697, 359] on textarea "It is normal for weight trajectory to flatten out a bit the deeper you go into …" at bounding box center [648, 356] width 394 height 32
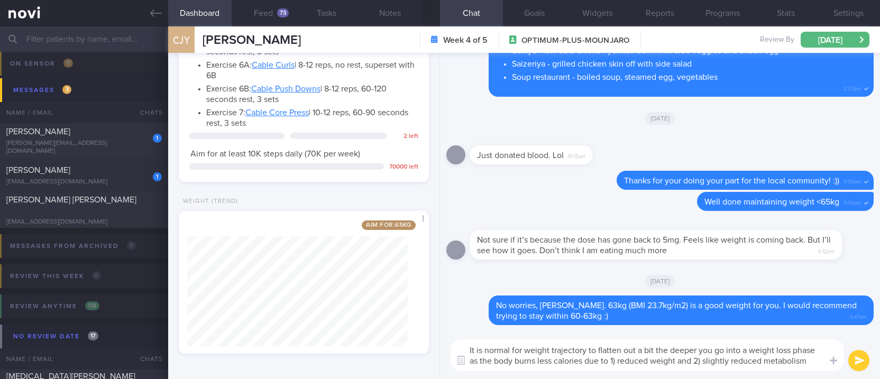
click at [796, 364] on textarea "It is normal for weight trajectory to flatten out a bit the deeper you go into …" at bounding box center [648, 356] width 394 height 32
type textarea "It is normal for weight trajectory to flatten out a bit the deeper you go into …"
click at [827, 358] on div at bounding box center [833, 360] width 19 height 20
click at [820, 360] on textarea "It is normal for weight trajectory to flatten out a bit the deeper you go into …" at bounding box center [648, 356] width 394 height 32
click at [831, 362] on button "submit" at bounding box center [859, 360] width 21 height 21
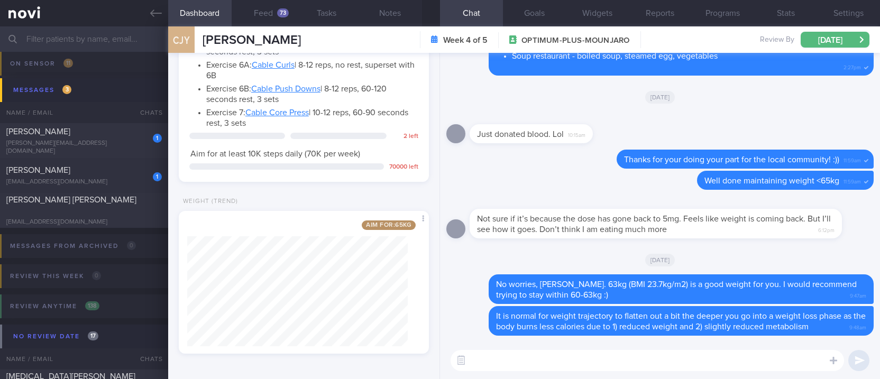
click at [498, 369] on textarea at bounding box center [648, 360] width 394 height 21
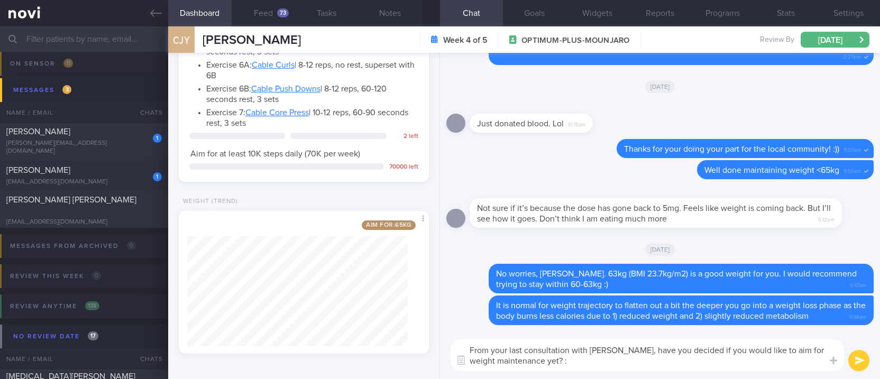
type textarea "From your last consultation with [PERSON_NAME], have you decided if you would l…"
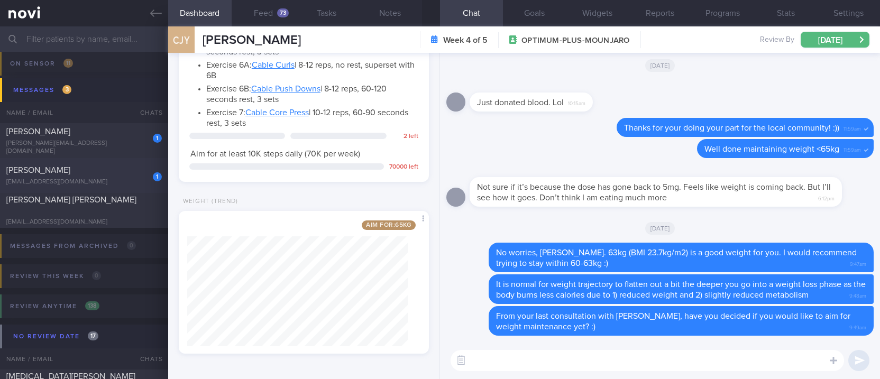
click at [67, 171] on span "[PERSON_NAME]" at bounding box center [38, 170] width 64 height 8
type input "tracked"
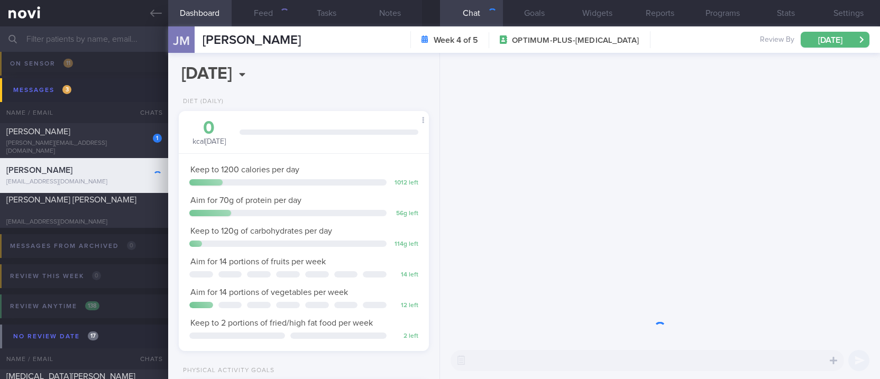
scroll to position [125, 220]
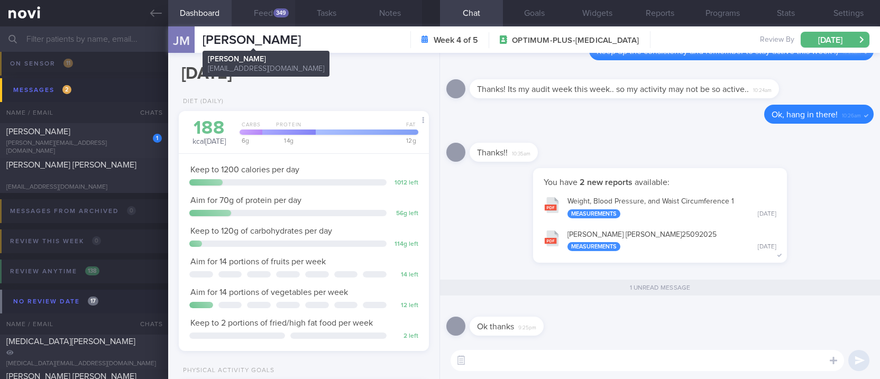
click at [279, 20] on button "Feed 349" at bounding box center [263, 13] width 63 height 26
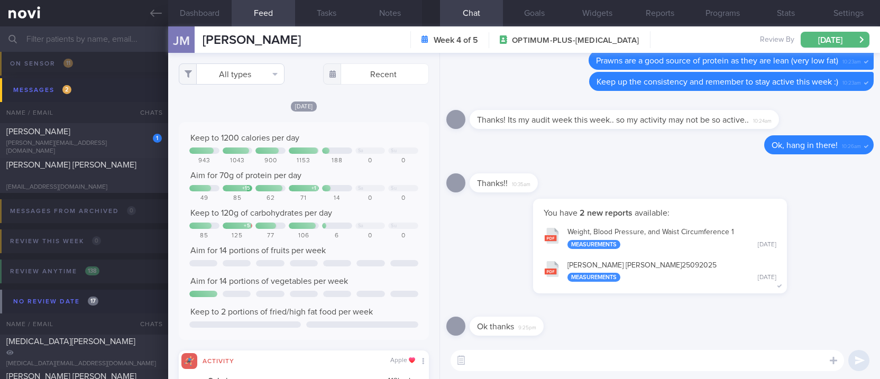
scroll to position [56, 226]
click at [250, 77] on button "All types" at bounding box center [232, 73] width 106 height 21
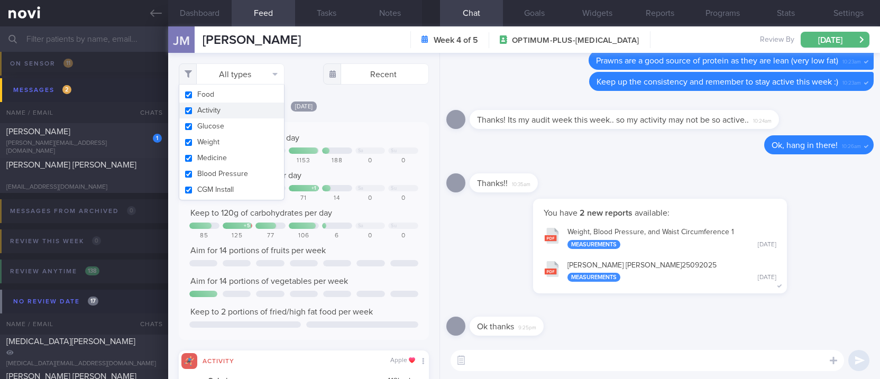
click at [244, 107] on button "Activity" at bounding box center [231, 111] width 105 height 16
checkbox input "false"
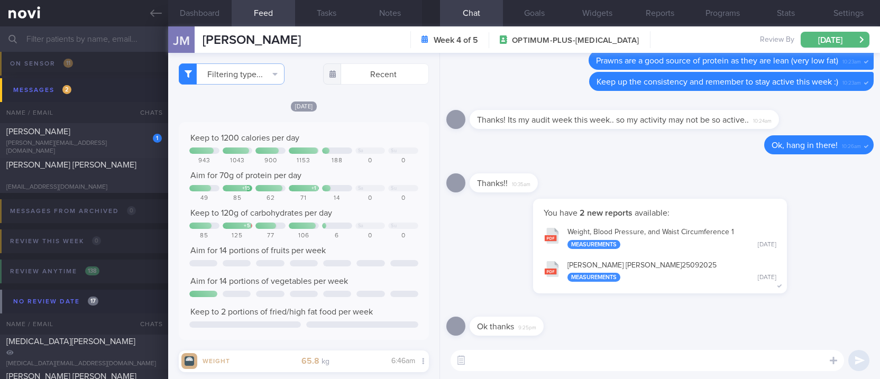
click at [319, 184] on div "Keep to 1200 calories per day Sa Su 943 1043 900 1153 188 0 0 Aim for 70g of pr…" at bounding box center [303, 231] width 229 height 197
click at [507, 351] on textarea at bounding box center [648, 360] width 394 height 21
type textarea "e"
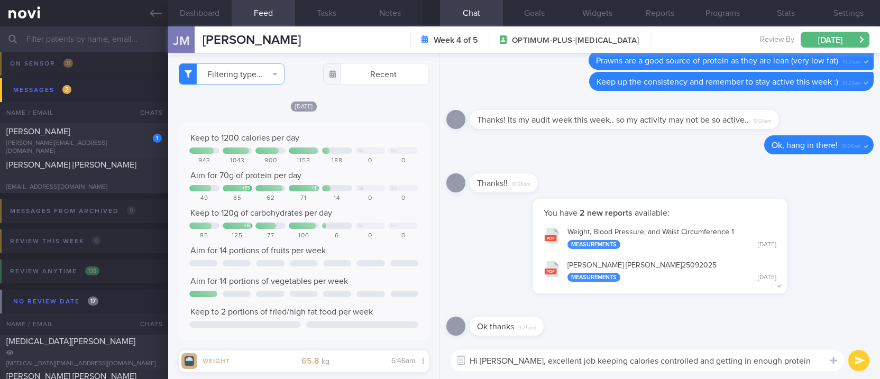
type textarea "Hi [PERSON_NAME], excellent job keeping calories controlled and getting in enou…"
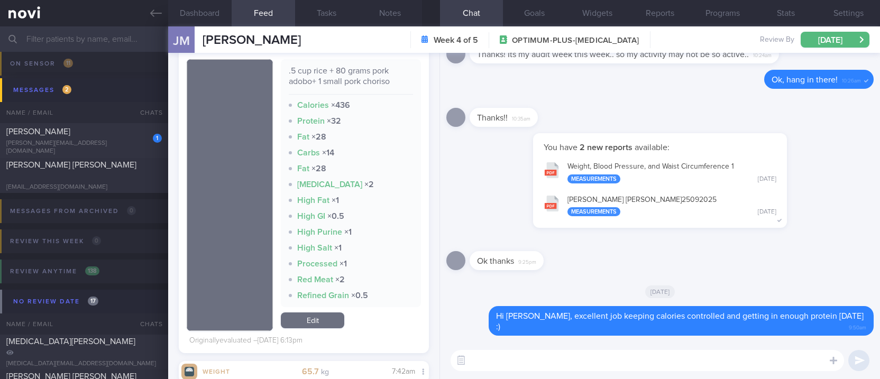
scroll to position [1905, 0]
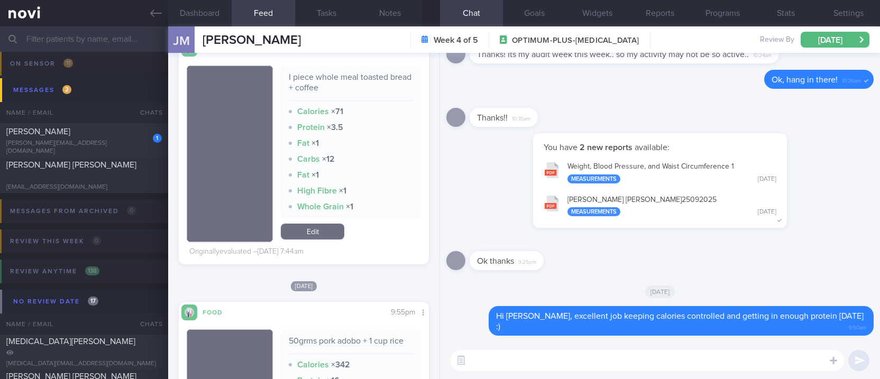
click at [488, 362] on textarea at bounding box center [648, 360] width 394 height 21
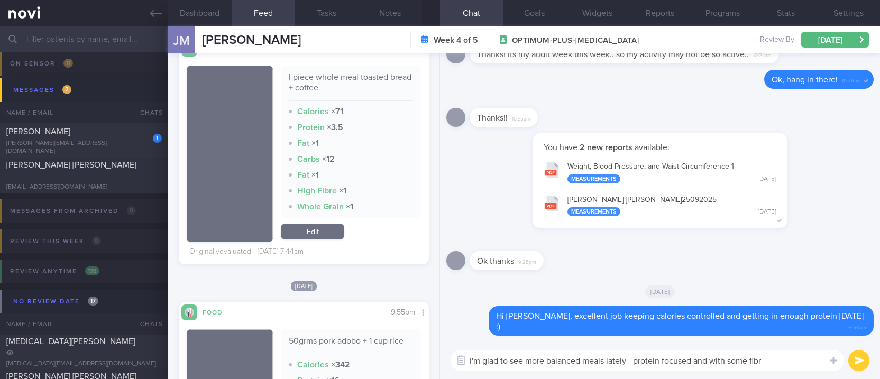
type textarea "I'm glad to see more balanced meals lately - protein focused and with some fibre"
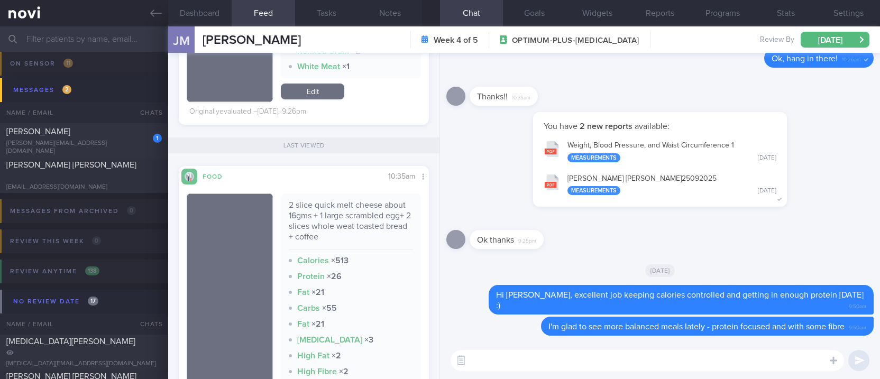
scroll to position [502, 0]
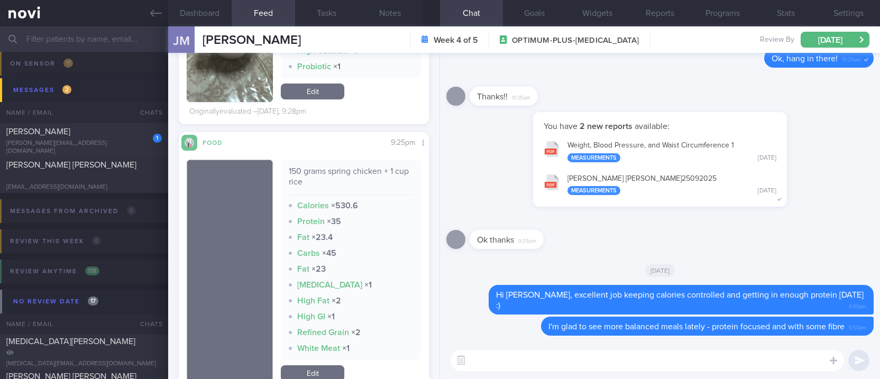
drag, startPoint x: 112, startPoint y: 142, endPoint x: 588, endPoint y: 108, distance: 476.9
click at [112, 142] on div "1 [PERSON_NAME] TANGYA [PERSON_NAME][EMAIL_ADDRESS][DOMAIN_NAME]" at bounding box center [84, 140] width 168 height 29
type input "Tracked. not compliant. too lazy to exercise"
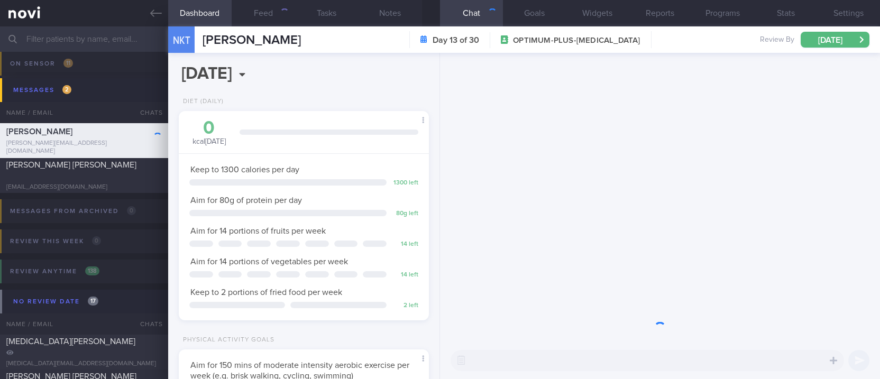
scroll to position [110, 220]
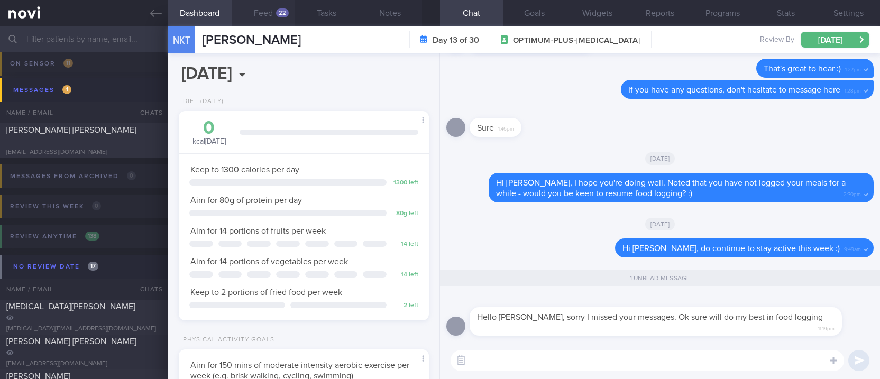
click at [271, 15] on button "Feed 22" at bounding box center [263, 13] width 63 height 26
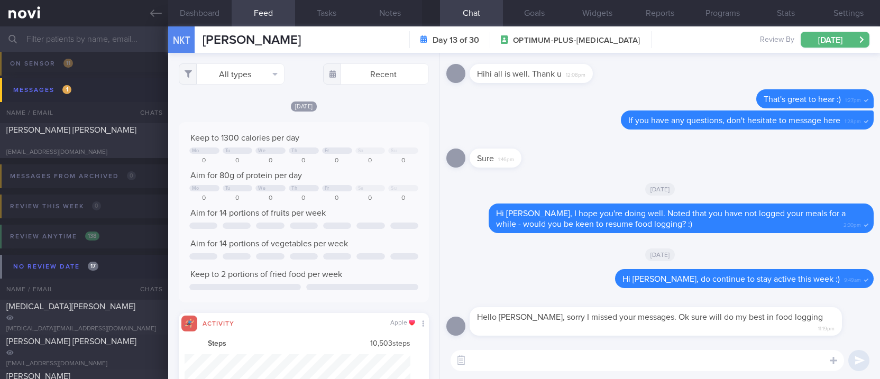
scroll to position [56, 226]
click at [246, 75] on button "All types" at bounding box center [232, 73] width 106 height 21
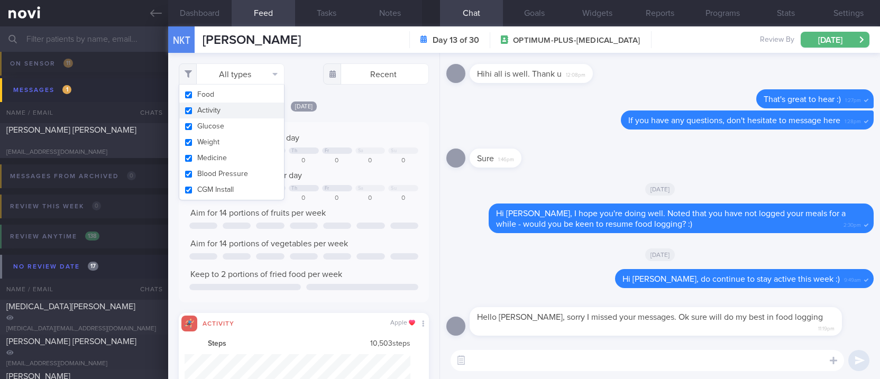
click at [241, 103] on button "Activity" at bounding box center [231, 111] width 105 height 16
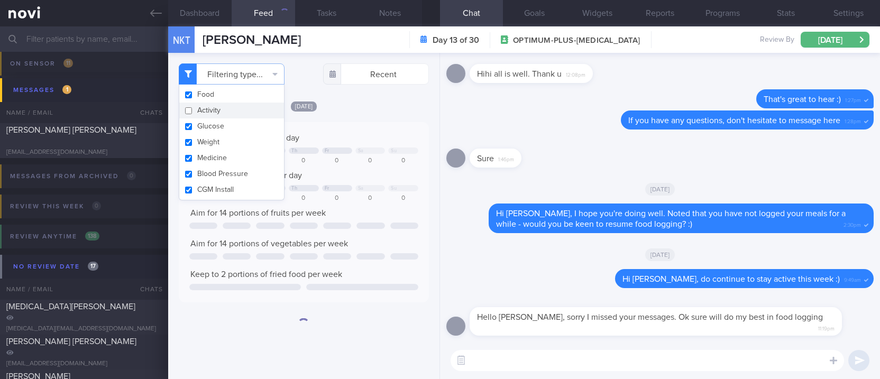
checkbox input "false"
click at [589, 361] on textarea at bounding box center [648, 360] width 394 height 21
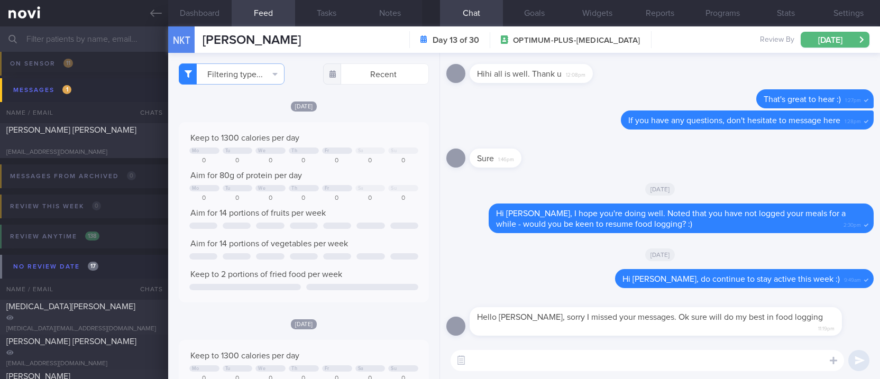
click at [586, 361] on textarea at bounding box center [648, 360] width 394 height 21
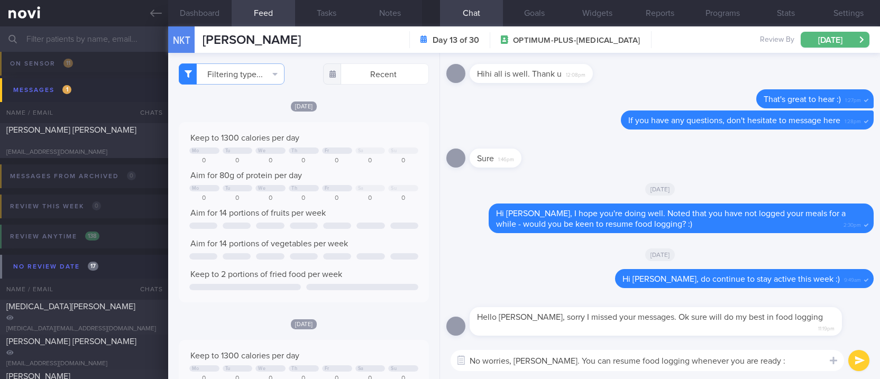
type textarea "No worries, [PERSON_NAME]. You can resume food logging whenever you are ready :)"
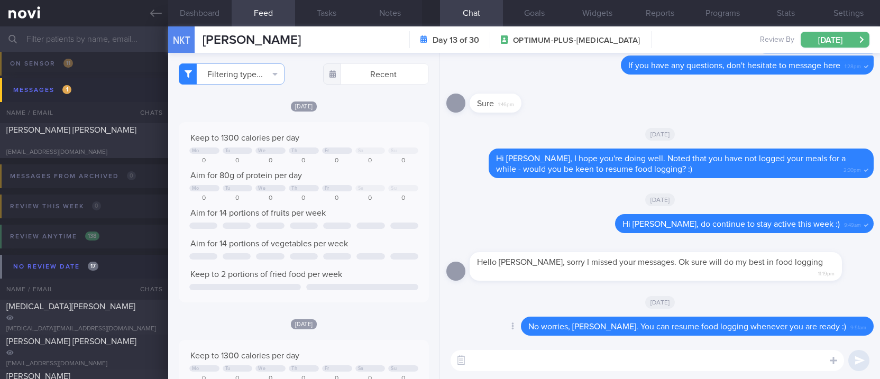
paste textarea "The purpose of logging your meals is to: 1) Increase your awareness of what you…"
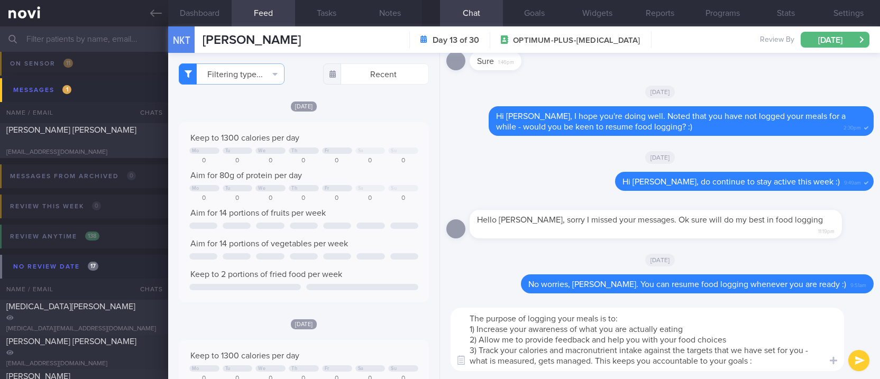
type textarea "The purpose of logging your meals is to: 1) Increase your awareness of what you…"
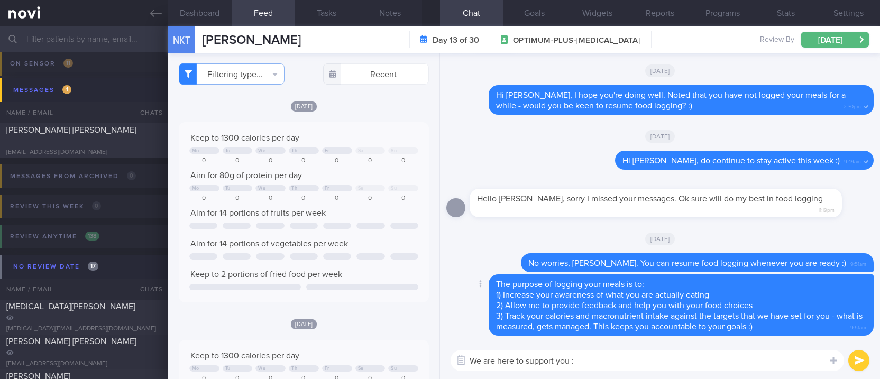
type textarea "We are here to support you :)"
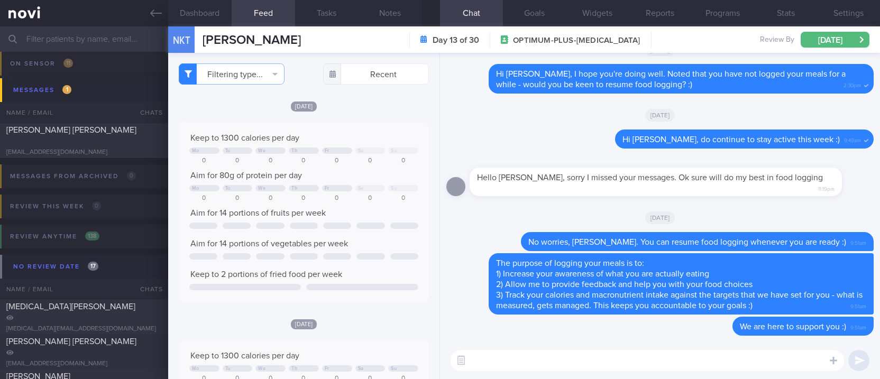
click at [156, 13] on icon at bounding box center [156, 13] width 12 height 7
